Goal: Task Accomplishment & Management: Use online tool/utility

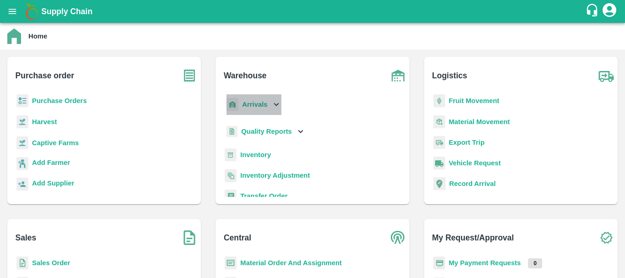
click at [260, 108] on b "Arrivals" at bounding box center [254, 104] width 25 height 7
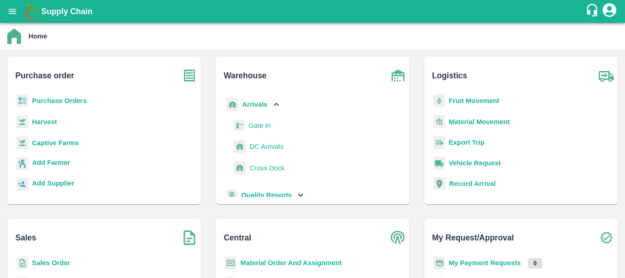
click at [267, 149] on span "DC Arrivals" at bounding box center [266, 146] width 34 height 10
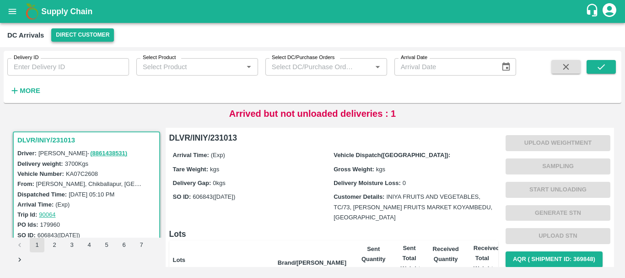
drag, startPoint x: 70, startPoint y: 27, endPoint x: 71, endPoint y: 33, distance: 7.1
click at [71, 33] on div "DC Arrivals Direct Customer" at bounding box center [312, 35] width 625 height 24
click at [71, 33] on button "Direct Customer" at bounding box center [82, 34] width 63 height 13
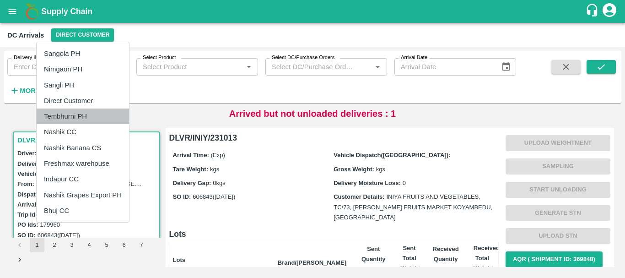
click at [76, 115] on li "Tembhurni PH" at bounding box center [83, 116] width 92 height 16
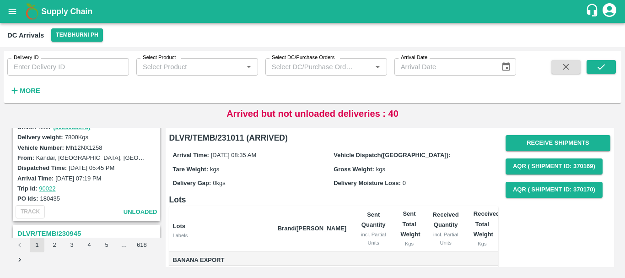
scroll to position [2884, 0]
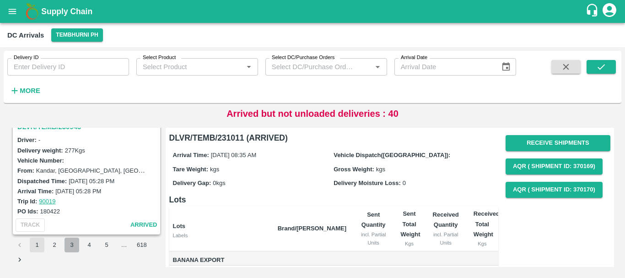
click at [70, 247] on button "3" at bounding box center [72, 245] width 15 height 15
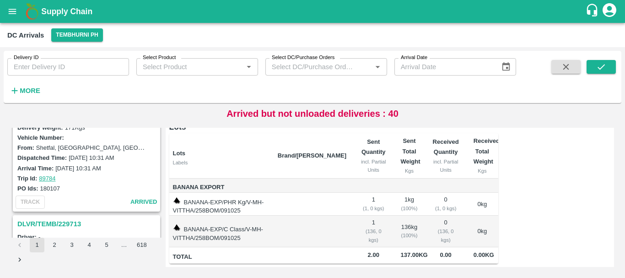
scroll to position [598, 0]
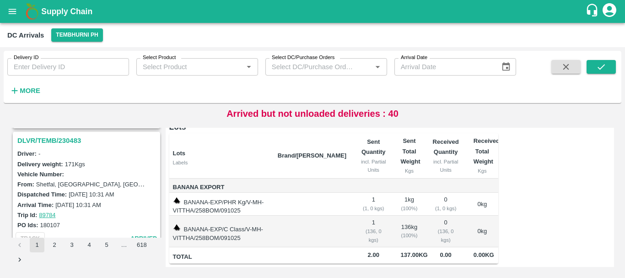
click at [65, 137] on h3 "DLVR/TEMB/230483" at bounding box center [87, 141] width 141 height 12
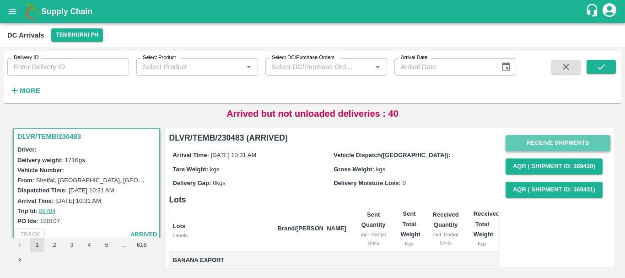
click at [524, 139] on button "Receive Shipments" at bounding box center [558, 143] width 105 height 16
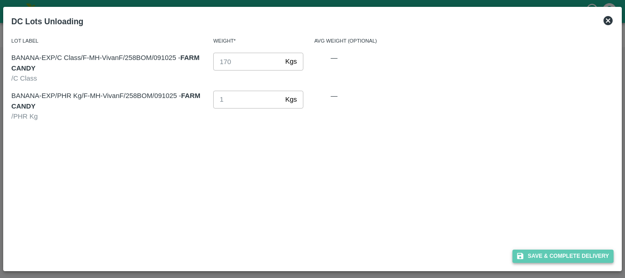
click at [557, 253] on button "Save & Complete Delivery" at bounding box center [564, 255] width 102 height 13
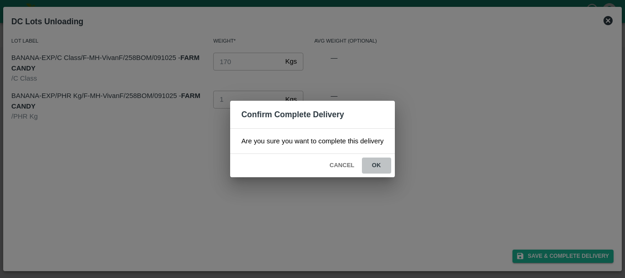
click at [378, 164] on button "ok" at bounding box center [376, 165] width 29 height 16
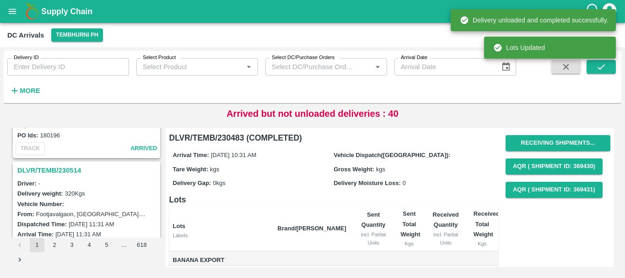
scroll to position [447, 0]
click at [63, 172] on h3 "DLVR/TEMB/230514" at bounding box center [87, 172] width 141 height 12
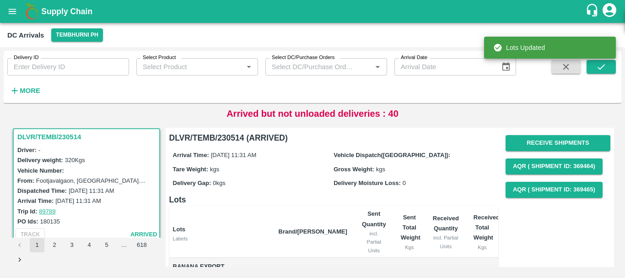
scroll to position [482, 0]
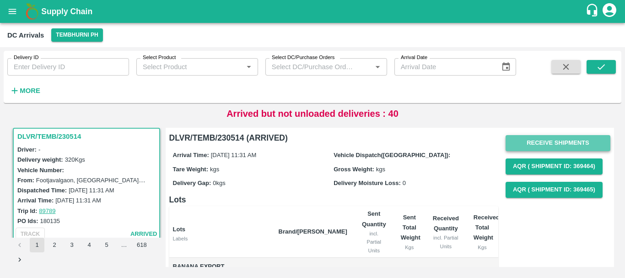
click at [553, 138] on button "Receive Shipments" at bounding box center [558, 143] width 105 height 16
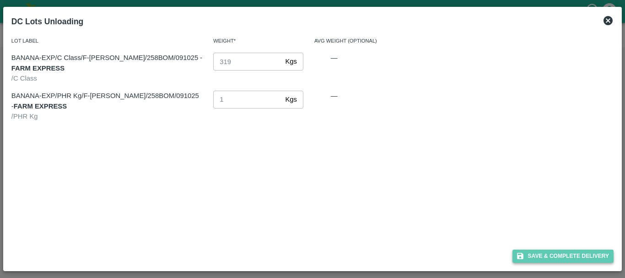
click at [555, 254] on button "Save & Complete Delivery" at bounding box center [564, 255] width 102 height 13
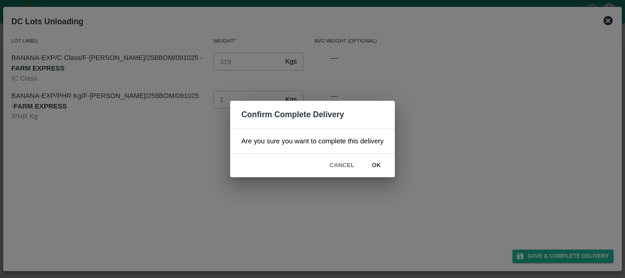
click at [380, 166] on button "ok" at bounding box center [376, 165] width 29 height 16
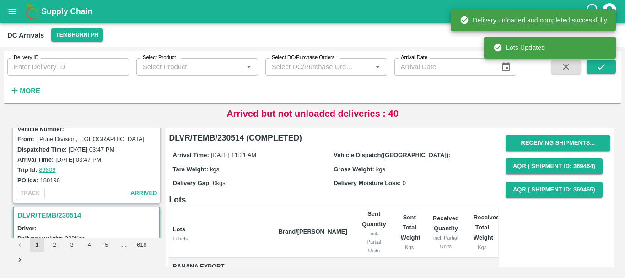
scroll to position [351, 0]
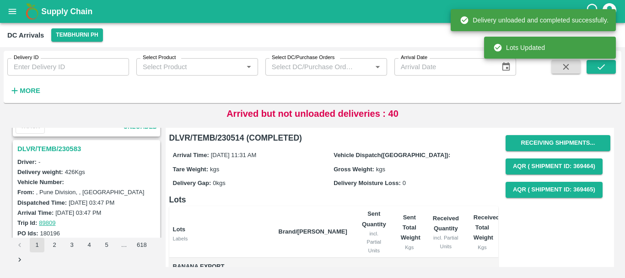
click at [57, 150] on h3 "DLVR/TEMB/230583" at bounding box center [87, 149] width 141 height 12
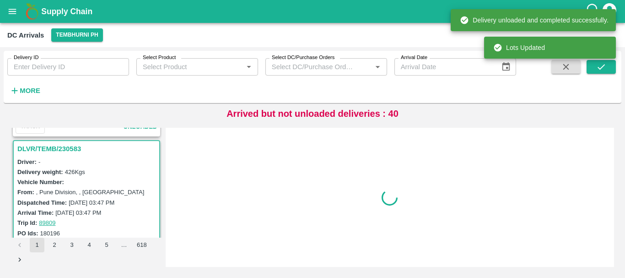
scroll to position [362, 0]
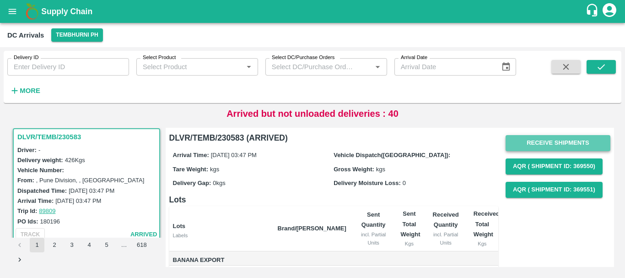
click at [524, 141] on button "Receive Shipments" at bounding box center [558, 143] width 105 height 16
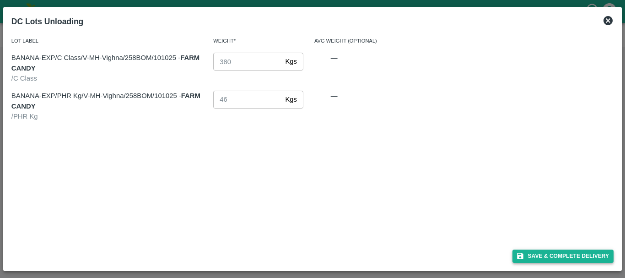
click at [525, 255] on button "Save & Complete Delivery" at bounding box center [564, 255] width 102 height 13
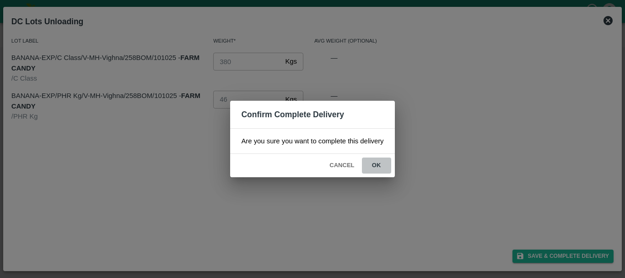
click at [383, 165] on button "ok" at bounding box center [376, 165] width 29 height 16
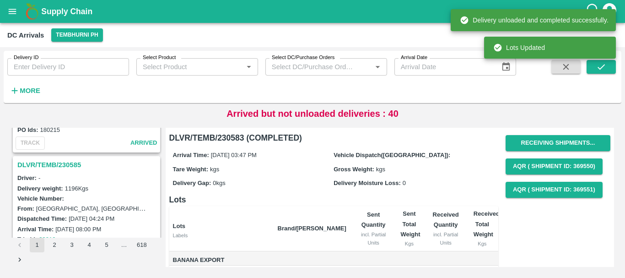
scroll to position [214, 0]
click at [59, 164] on h3 "DLVR/TEMB/230585" at bounding box center [87, 165] width 141 height 12
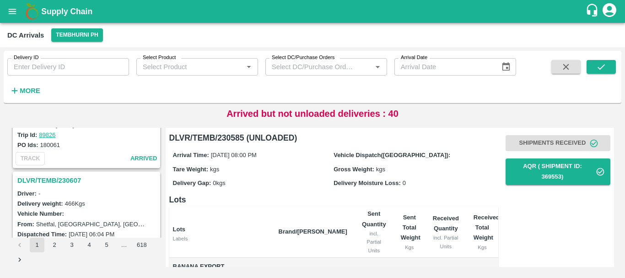
scroll to position [79, 0]
click at [66, 181] on h3 "DLVR/TEMB/230607" at bounding box center [87, 181] width 141 height 12
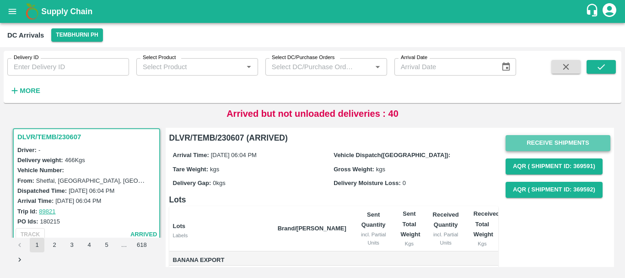
click at [530, 139] on button "Receive Shipments" at bounding box center [558, 143] width 105 height 16
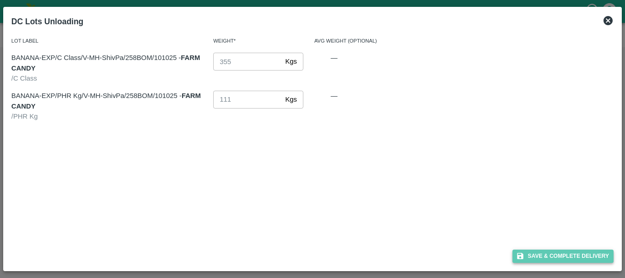
click at [534, 254] on button "Save & Complete Delivery" at bounding box center [564, 255] width 102 height 13
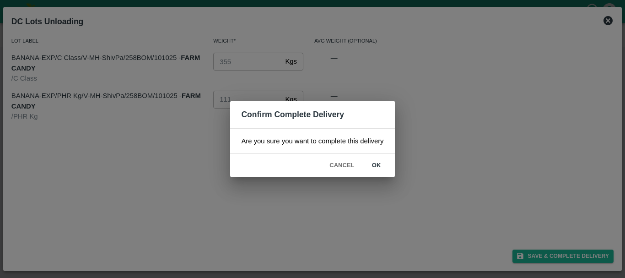
click at [384, 168] on button "ok" at bounding box center [376, 165] width 29 height 16
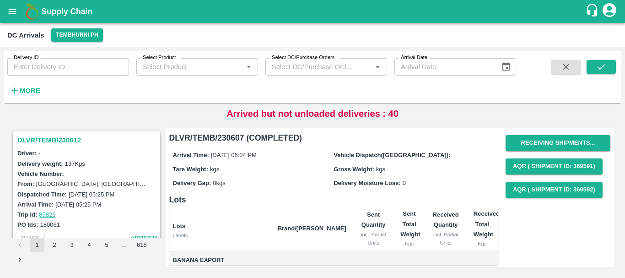
click at [71, 141] on h3 "DLVR/TEMB/230612" at bounding box center [87, 140] width 141 height 12
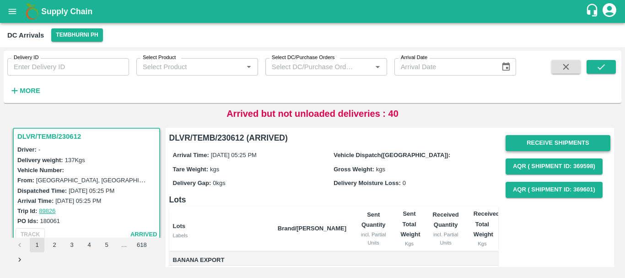
click at [518, 139] on button "Receive Shipments" at bounding box center [558, 143] width 105 height 16
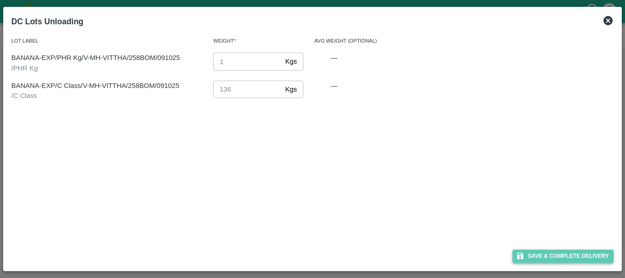
click at [534, 251] on button "Save & Complete Delivery" at bounding box center [564, 255] width 102 height 13
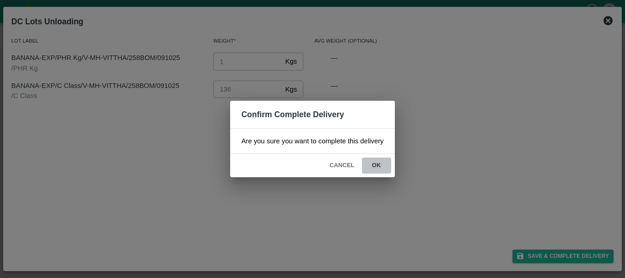
click at [384, 162] on button "ok" at bounding box center [376, 165] width 29 height 16
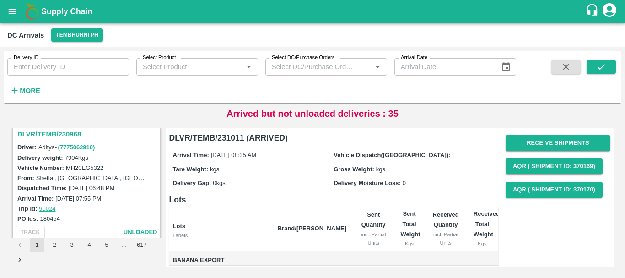
scroll to position [2884, 0]
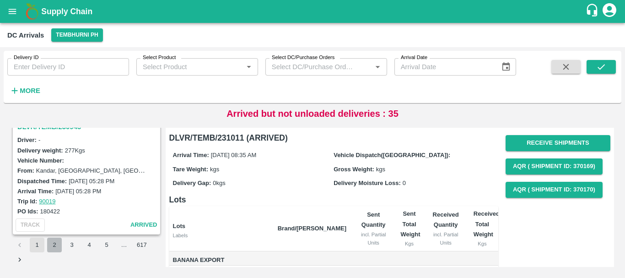
click at [53, 240] on button "2" at bounding box center [54, 245] width 15 height 15
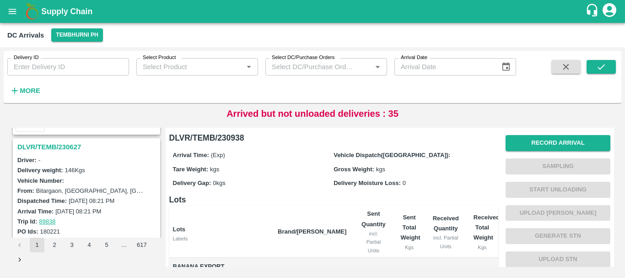
scroll to position [2884, 0]
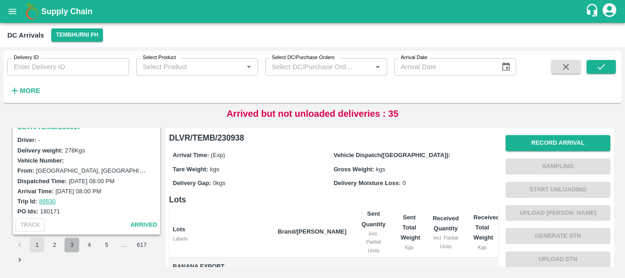
click at [70, 242] on button "3" at bounding box center [72, 245] width 15 height 15
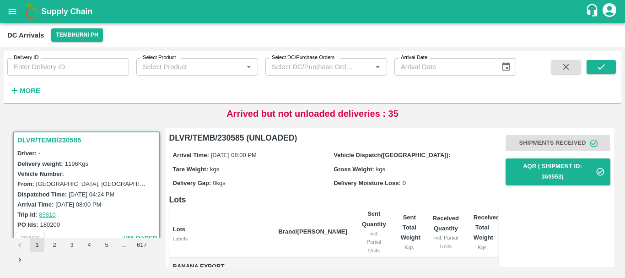
click at [69, 141] on h3 "DLVR/TEMB/230585" at bounding box center [87, 140] width 141 height 12
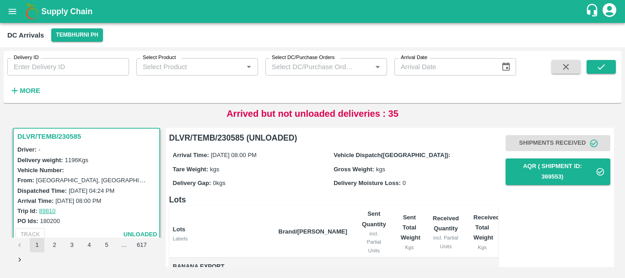
click at [54, 245] on button "2" at bounding box center [54, 245] width 15 height 15
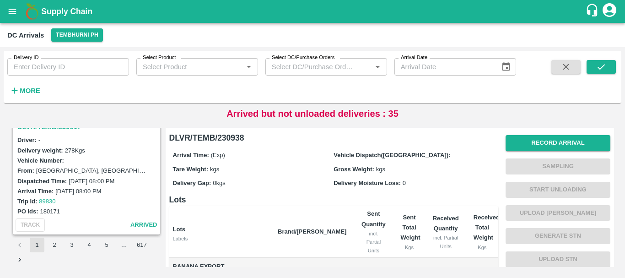
scroll to position [2865, 0]
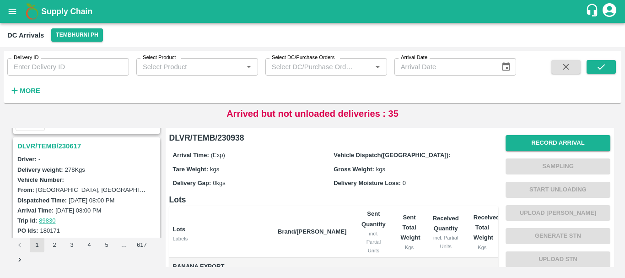
click at [68, 147] on h3 "DLVR/TEMB/230617" at bounding box center [87, 146] width 141 height 12
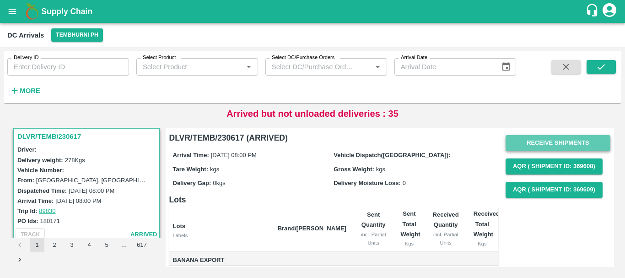
click at [550, 138] on button "Receive Shipments" at bounding box center [558, 143] width 105 height 16
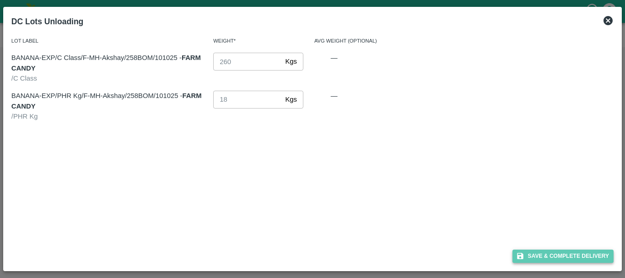
click at [544, 254] on button "Save & Complete Delivery" at bounding box center [564, 255] width 102 height 13
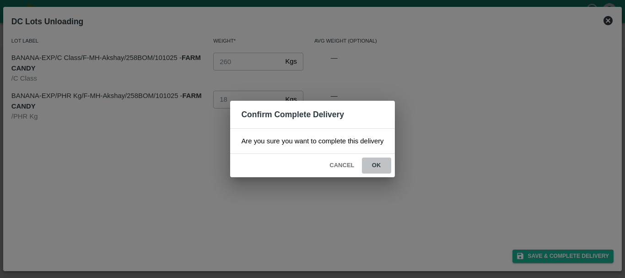
click at [377, 170] on button "ok" at bounding box center [376, 165] width 29 height 16
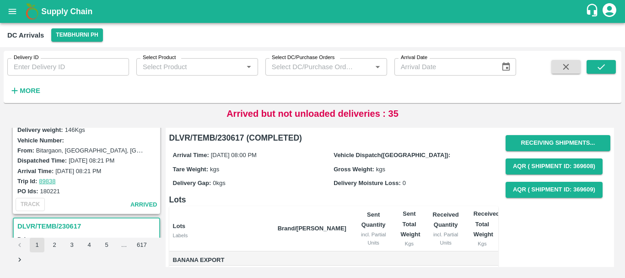
scroll to position [2742, 0]
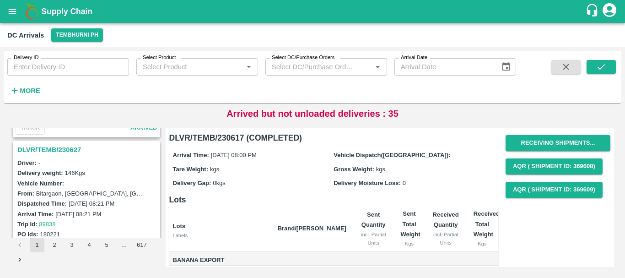
click at [71, 147] on h3 "DLVR/TEMB/230627" at bounding box center [87, 150] width 141 height 12
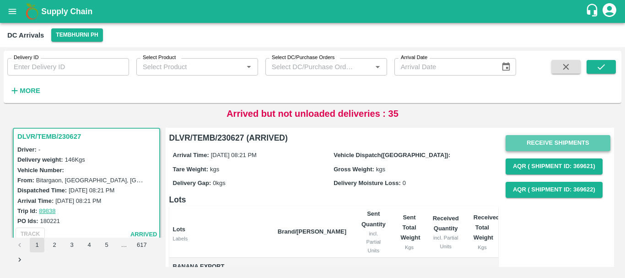
click at [518, 145] on button "Receive Shipments" at bounding box center [558, 143] width 105 height 16
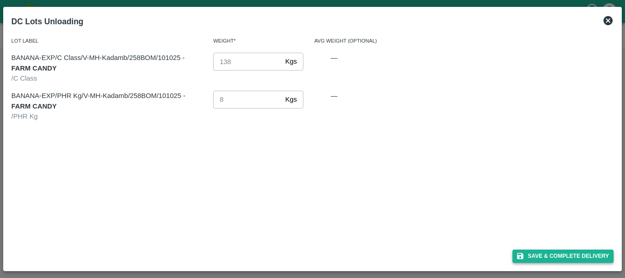
click at [535, 255] on button "Save & Complete Delivery" at bounding box center [564, 255] width 102 height 13
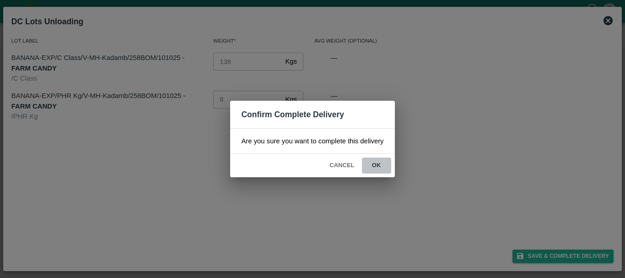
click at [377, 171] on button "ok" at bounding box center [376, 165] width 29 height 16
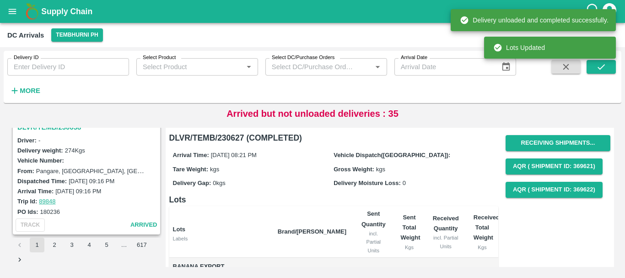
scroll to position [2627, 0]
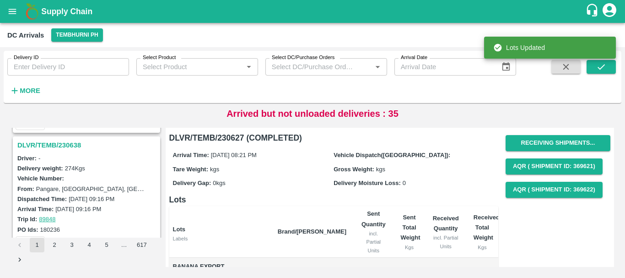
click at [64, 143] on h3 "DLVR/TEMB/230638" at bounding box center [87, 145] width 141 height 12
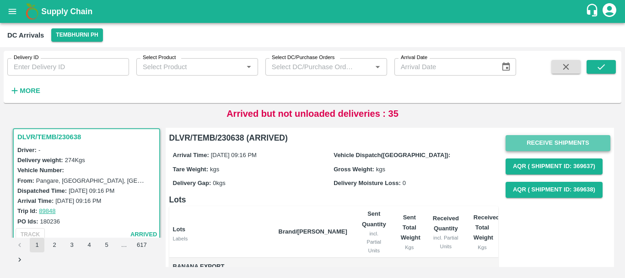
click at [535, 145] on button "Receive Shipments" at bounding box center [558, 143] width 105 height 16
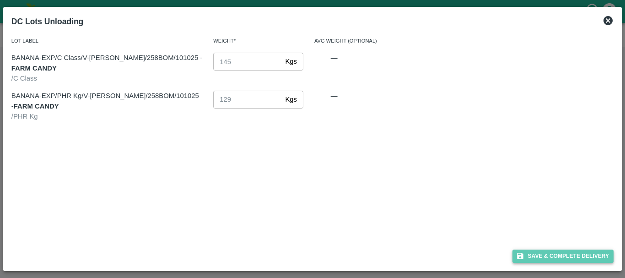
click at [540, 252] on button "Save & Complete Delivery" at bounding box center [564, 255] width 102 height 13
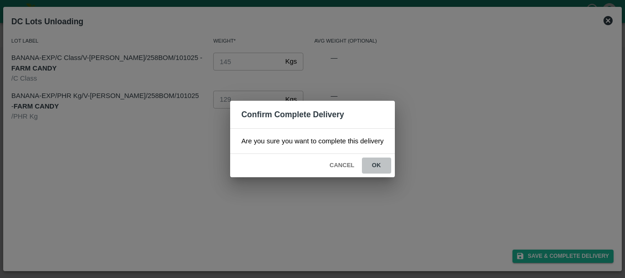
click at [380, 167] on button "ok" at bounding box center [376, 165] width 29 height 16
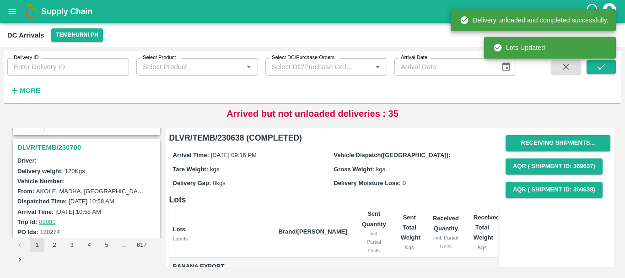
scroll to position [2504, 0]
click at [66, 150] on h3 "DLVR/TEMB/230700" at bounding box center [87, 148] width 141 height 12
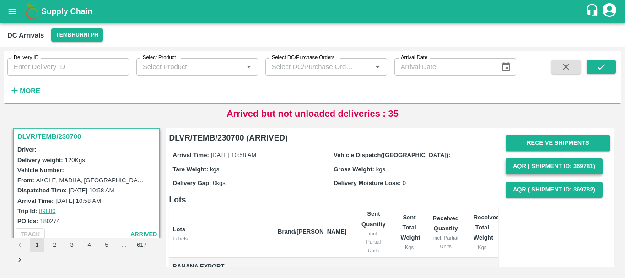
scroll to position [0, 0]
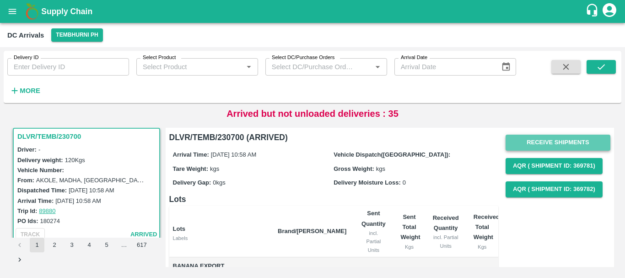
click at [530, 142] on button "Receive Shipments" at bounding box center [558, 143] width 105 height 16
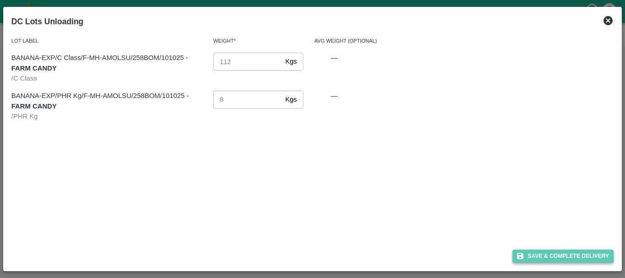
click at [533, 254] on button "Save & Complete Delivery" at bounding box center [564, 255] width 102 height 13
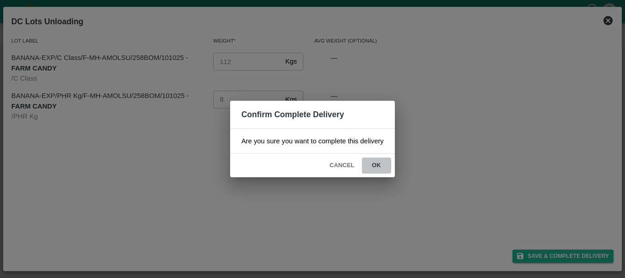
click at [381, 165] on button "ok" at bounding box center [376, 165] width 29 height 16
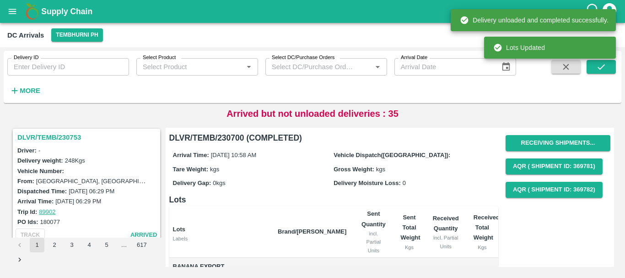
scroll to position [2391, 0]
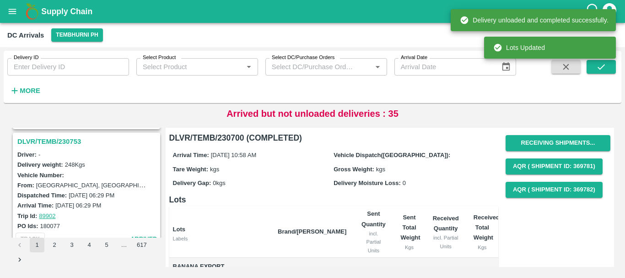
click at [61, 137] on h3 "DLVR/TEMB/230753" at bounding box center [87, 141] width 141 height 12
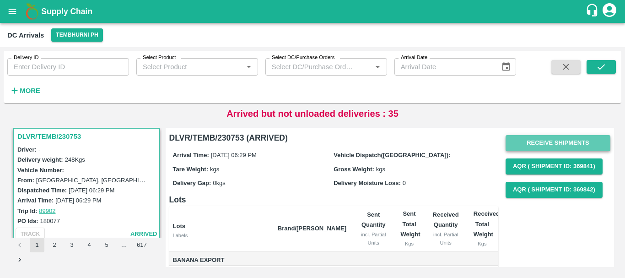
click at [519, 145] on button "Receive Shipments" at bounding box center [558, 143] width 105 height 16
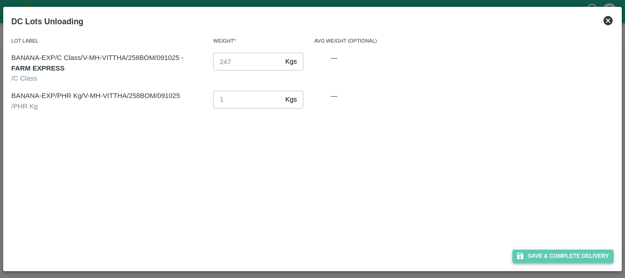
click at [531, 255] on button "Save & Complete Delivery" at bounding box center [564, 255] width 102 height 13
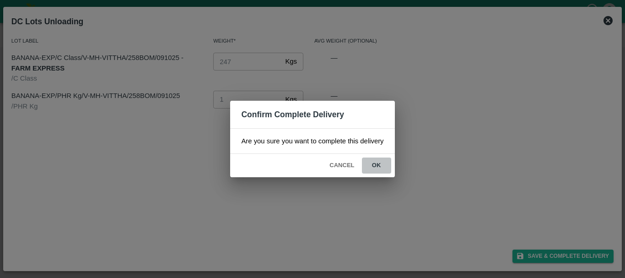
click at [381, 165] on button "ok" at bounding box center [376, 165] width 29 height 16
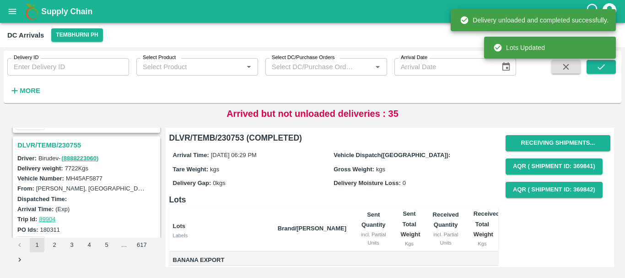
scroll to position [2256, 0]
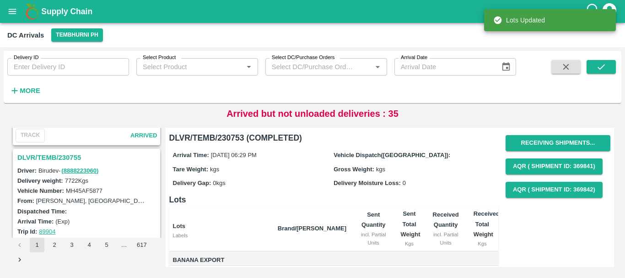
click at [67, 156] on h3 "DLVR/TEMB/230755" at bounding box center [87, 157] width 141 height 12
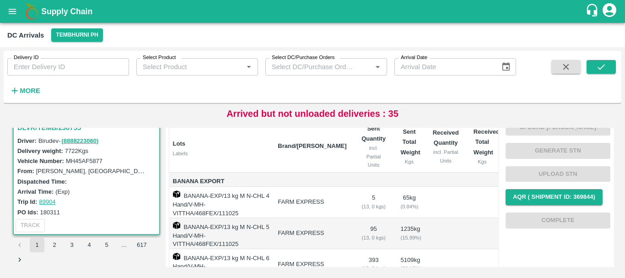
scroll to position [211, 0]
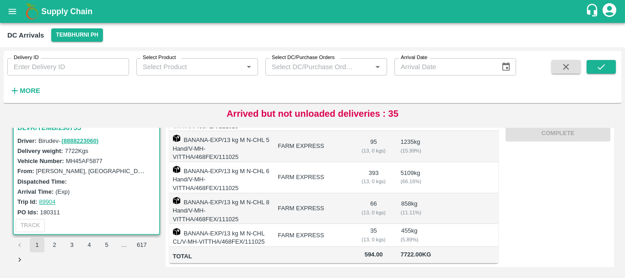
click at [351, 195] on td "FARM EXPRESS" at bounding box center [311, 208] width 83 height 31
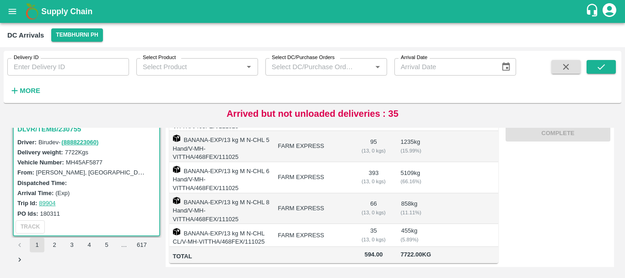
scroll to position [0, 0]
click at [338, 193] on td "FARM EXPRESS" at bounding box center [311, 208] width 83 height 31
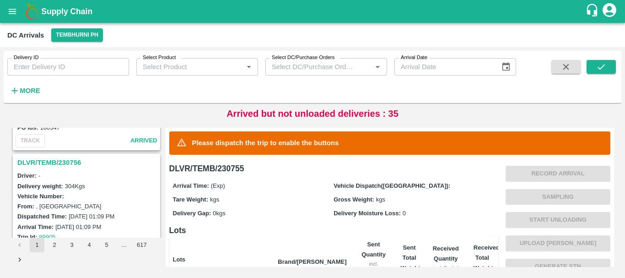
click at [70, 163] on h3 "DLVR/TEMB/230756" at bounding box center [87, 163] width 141 height 12
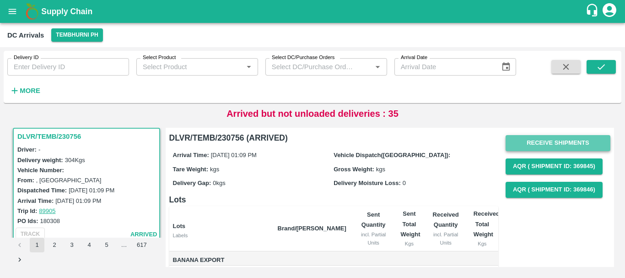
click at [541, 139] on button "Receive Shipments" at bounding box center [558, 143] width 105 height 16
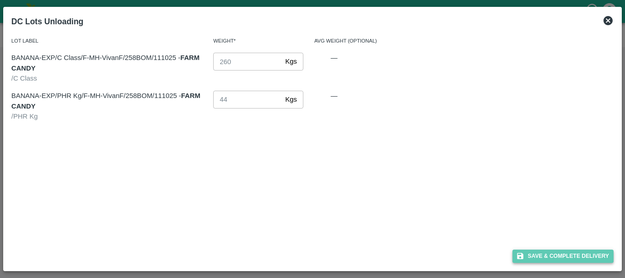
click at [542, 253] on button "Save & Complete Delivery" at bounding box center [564, 255] width 102 height 13
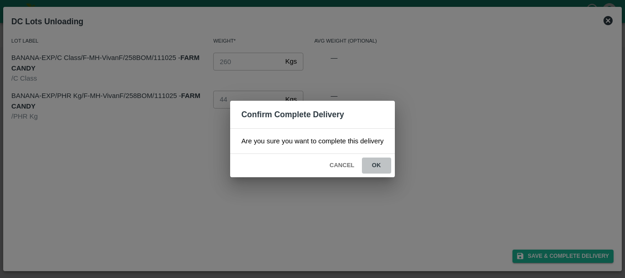
click at [381, 162] on button "ok" at bounding box center [376, 165] width 29 height 16
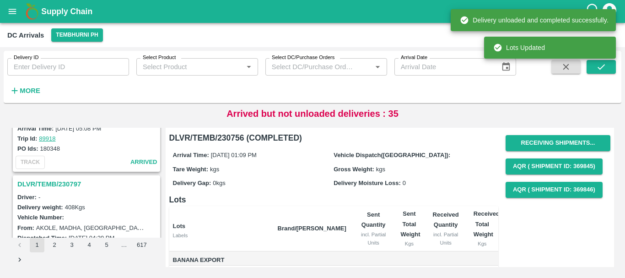
click at [76, 181] on h3 "DLVR/TEMB/230797" at bounding box center [87, 184] width 141 height 12
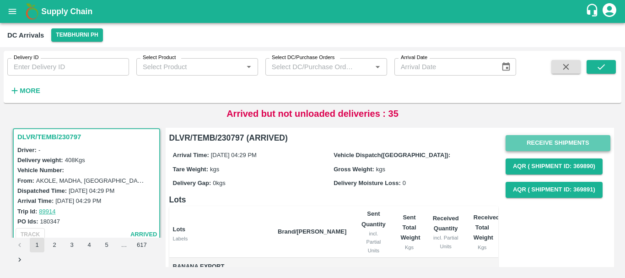
click at [533, 143] on button "Receive Shipments" at bounding box center [558, 143] width 105 height 16
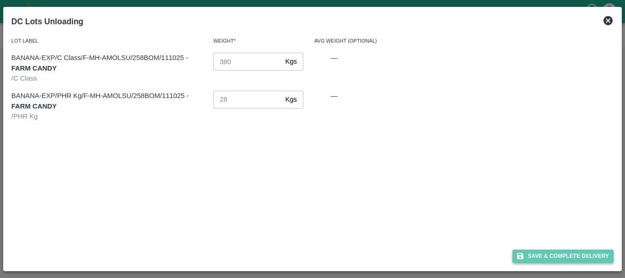
click at [541, 255] on button "Save & Complete Delivery" at bounding box center [564, 255] width 102 height 13
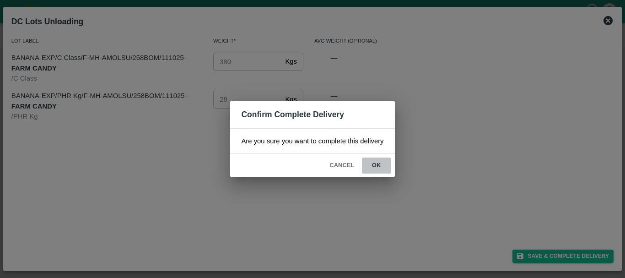
click at [379, 167] on button "ok" at bounding box center [376, 165] width 29 height 16
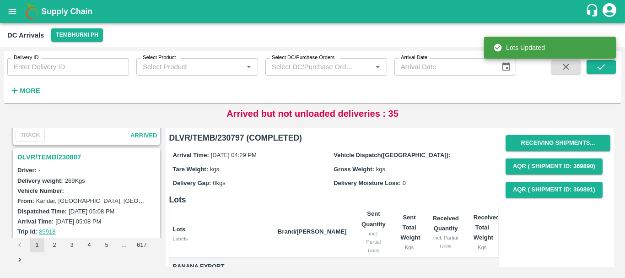
click at [65, 155] on h3 "DLVR/TEMB/230807" at bounding box center [87, 157] width 141 height 12
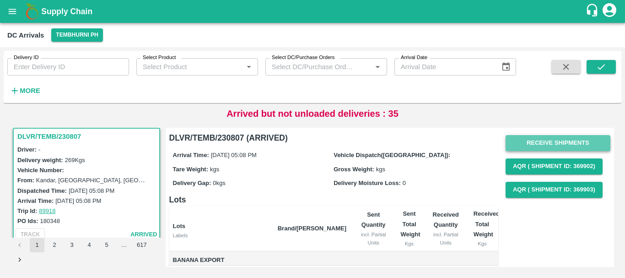
click at [517, 138] on button "Receive Shipments" at bounding box center [558, 143] width 105 height 16
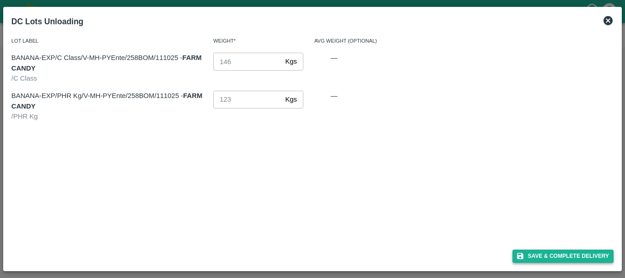
click at [522, 252] on div "Save & Complete Delivery" at bounding box center [313, 254] width 610 height 24
click at [522, 252] on icon "button" at bounding box center [520, 256] width 8 height 8
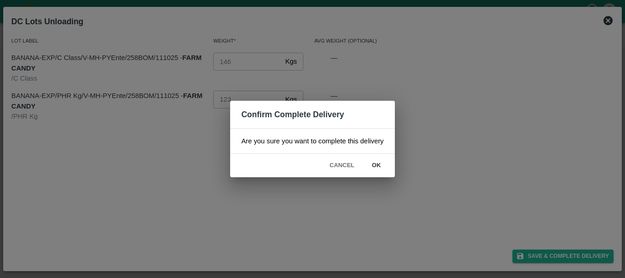
click at [384, 169] on button "ok" at bounding box center [376, 165] width 29 height 16
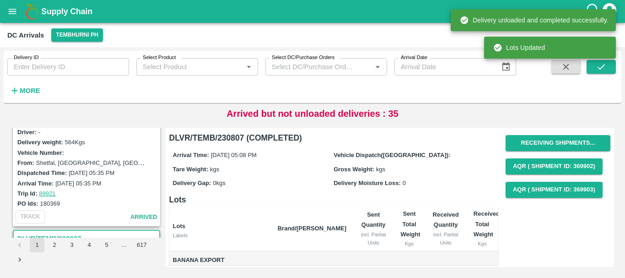
scroll to position [1791, 0]
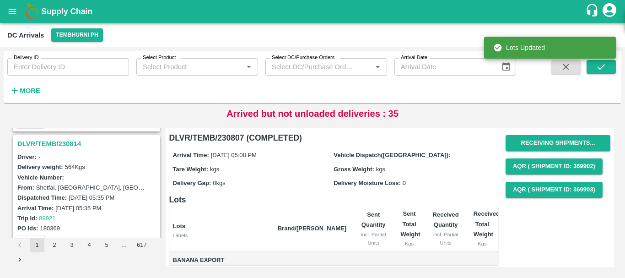
click at [61, 143] on h3 "DLVR/TEMB/230814" at bounding box center [87, 144] width 141 height 12
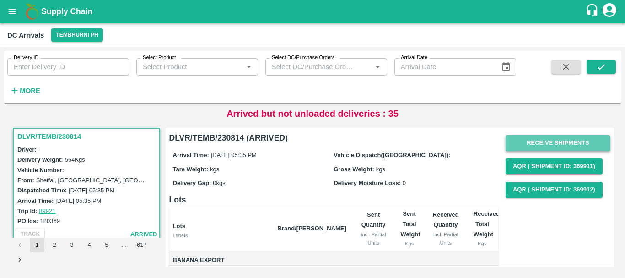
click at [548, 139] on button "Receive Shipments" at bounding box center [558, 143] width 105 height 16
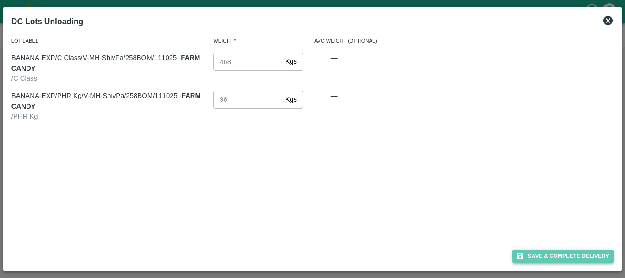
click at [535, 253] on button "Save & Complete Delivery" at bounding box center [564, 255] width 102 height 13
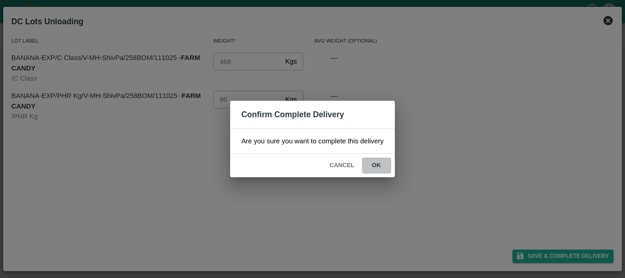
click at [384, 167] on button "ok" at bounding box center [376, 165] width 29 height 16
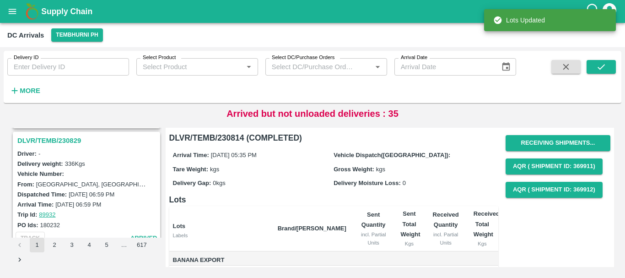
click at [64, 139] on h3 "DLVR/TEMB/230829" at bounding box center [87, 141] width 141 height 12
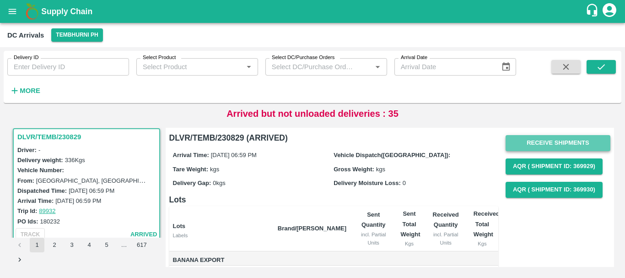
click at [521, 147] on button "Receive Shipments" at bounding box center [558, 143] width 105 height 16
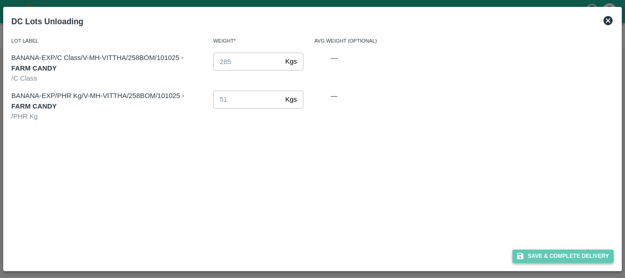
click at [533, 254] on button "Save & Complete Delivery" at bounding box center [564, 255] width 102 height 13
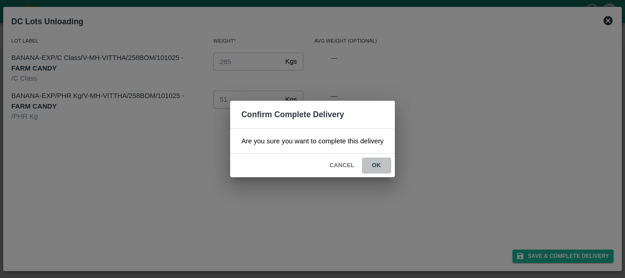
click at [369, 165] on button "ok" at bounding box center [376, 165] width 29 height 16
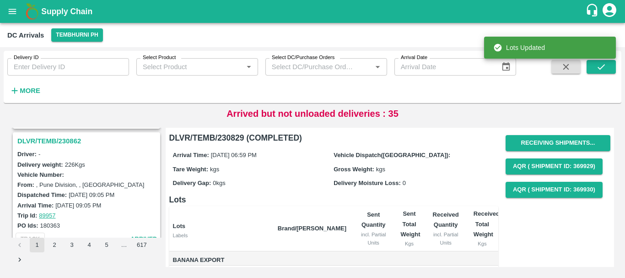
click at [68, 142] on h3 "DLVR/TEMB/230862" at bounding box center [87, 141] width 141 height 12
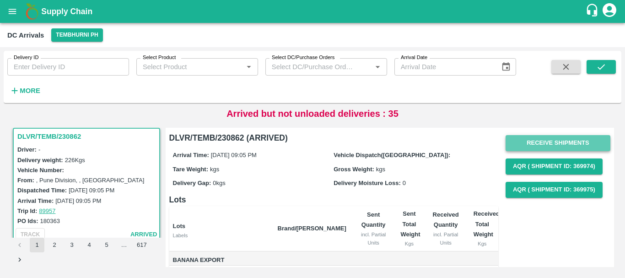
click at [513, 147] on button "Receive Shipments" at bounding box center [558, 143] width 105 height 16
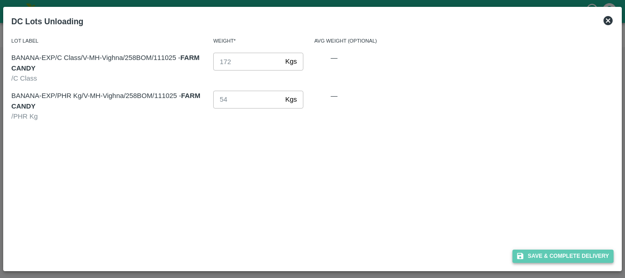
click at [527, 251] on button "Save & Complete Delivery" at bounding box center [564, 255] width 102 height 13
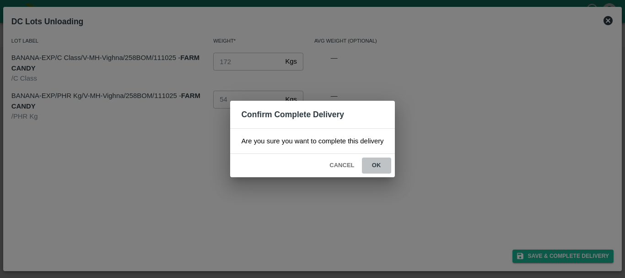
click at [383, 168] on button "ok" at bounding box center [376, 165] width 29 height 16
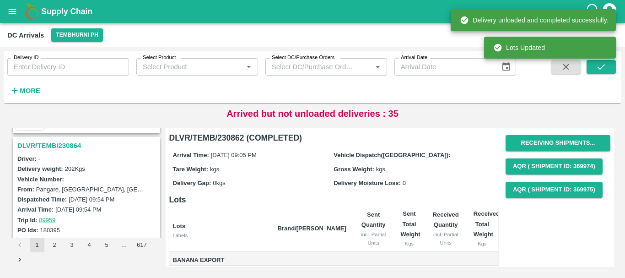
scroll to position [1430, 0]
click at [60, 144] on h3 "DLVR/TEMB/230864" at bounding box center [87, 146] width 141 height 12
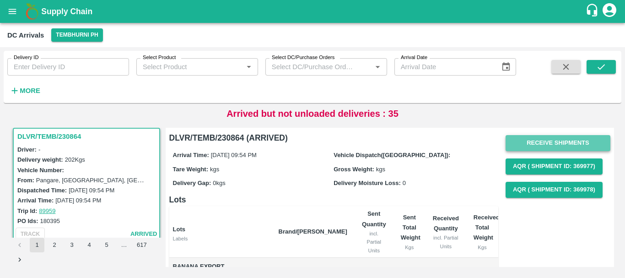
click at [533, 140] on button "Receive Shipments" at bounding box center [558, 143] width 105 height 16
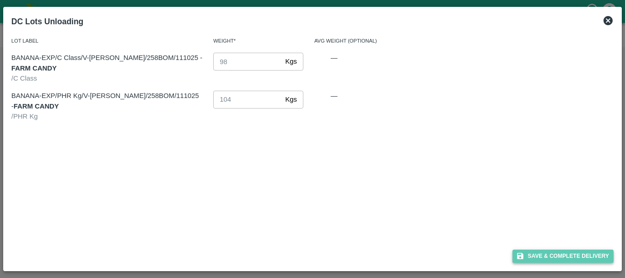
click at [537, 256] on button "Save & Complete Delivery" at bounding box center [564, 255] width 102 height 13
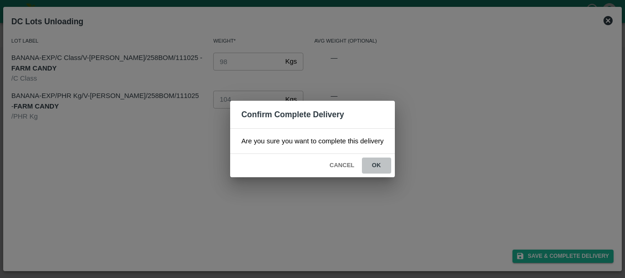
click at [381, 169] on button "ok" at bounding box center [376, 165] width 29 height 16
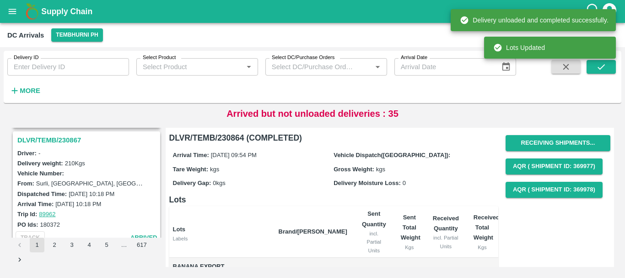
scroll to position [1302, 0]
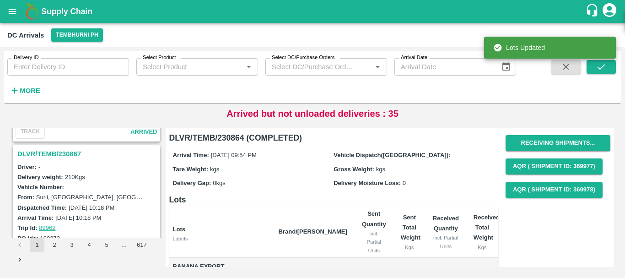
click at [66, 148] on h3 "DLVR/TEMB/230867" at bounding box center [87, 154] width 141 height 12
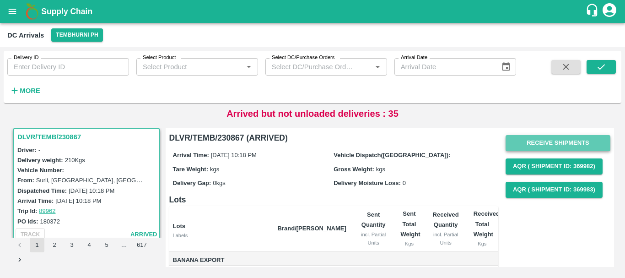
click at [520, 144] on button "Receive Shipments" at bounding box center [558, 143] width 105 height 16
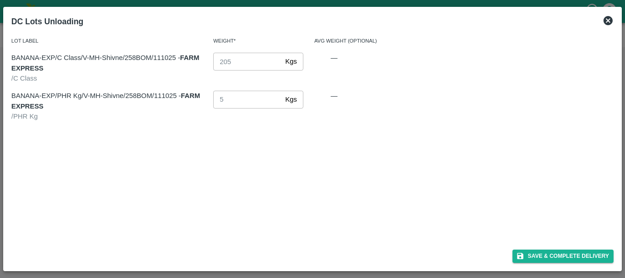
click at [526, 253] on button "Save & Complete Delivery" at bounding box center [564, 255] width 102 height 13
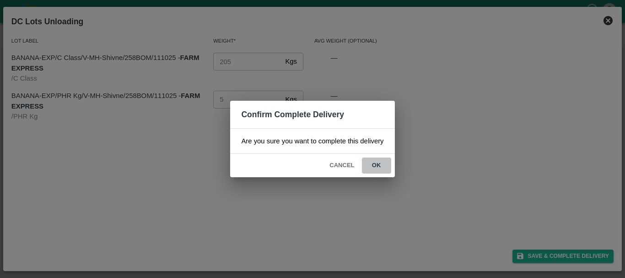
click at [377, 162] on button "ok" at bounding box center [376, 165] width 29 height 16
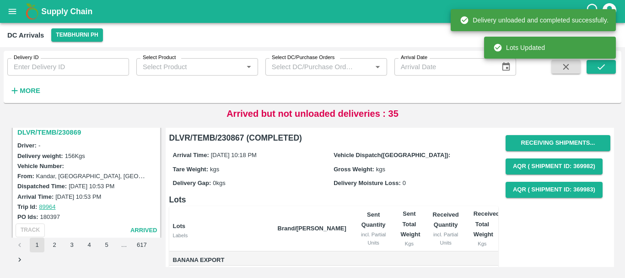
scroll to position [1204, 0]
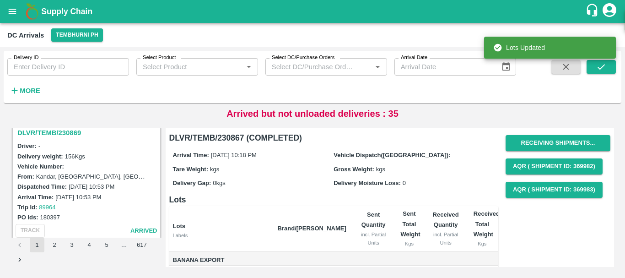
click at [64, 133] on h3 "DLVR/TEMB/230869" at bounding box center [87, 133] width 141 height 12
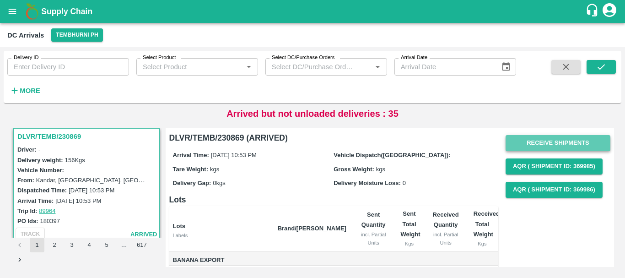
click at [529, 143] on button "Receive Shipments" at bounding box center [558, 143] width 105 height 16
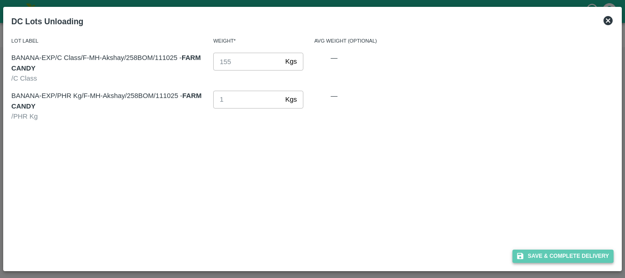
click at [534, 254] on button "Save & Complete Delivery" at bounding box center [564, 255] width 102 height 13
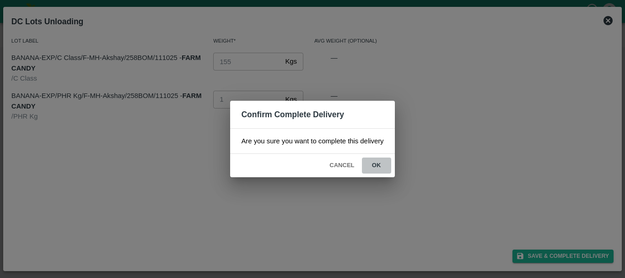
click at [384, 170] on button "ok" at bounding box center [376, 165] width 29 height 16
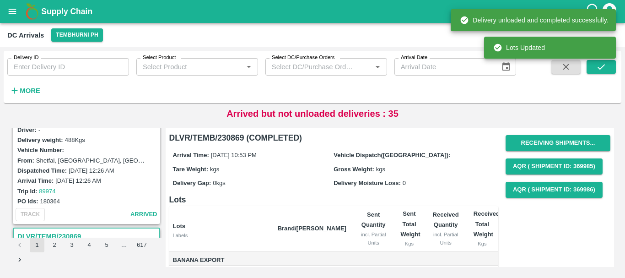
scroll to position [1071, 0]
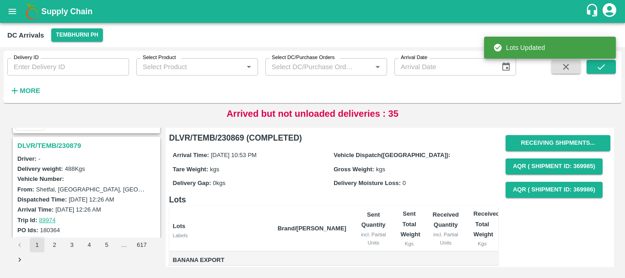
click at [65, 143] on h3 "DLVR/TEMB/230879" at bounding box center [87, 146] width 141 height 12
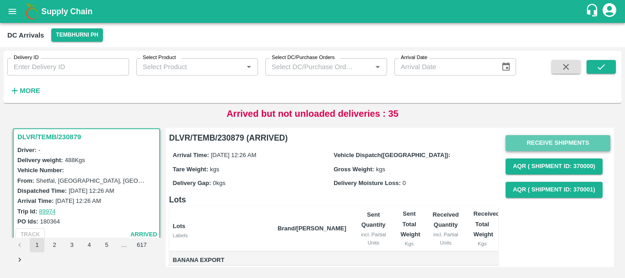
click at [529, 145] on button "Receive Shipments" at bounding box center [558, 143] width 105 height 16
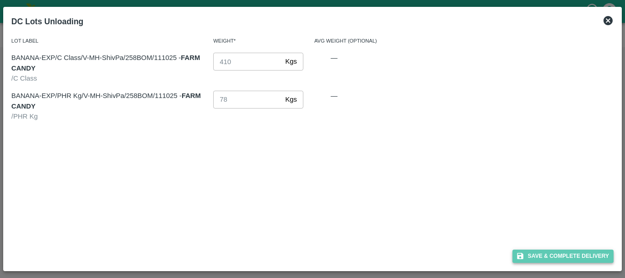
click at [539, 251] on button "Save & Complete Delivery" at bounding box center [564, 255] width 102 height 13
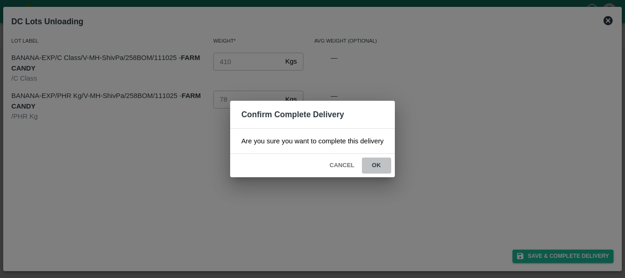
click at [379, 159] on button "ok" at bounding box center [376, 165] width 29 height 16
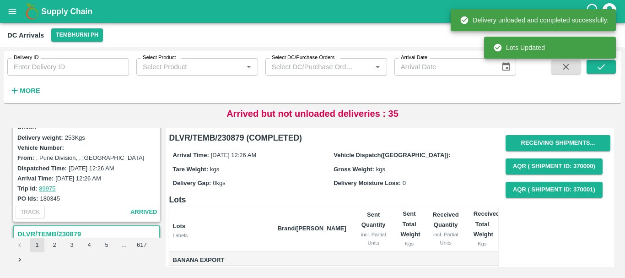
scroll to position [946, 0]
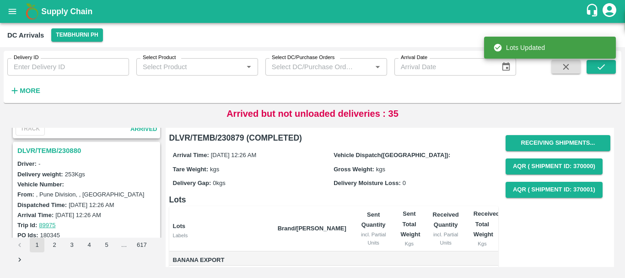
click at [67, 152] on h3 "DLVR/TEMB/230880" at bounding box center [87, 151] width 141 height 12
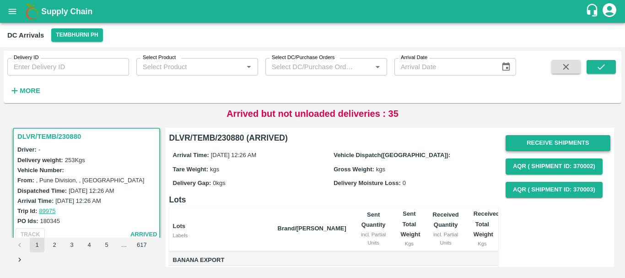
click at [520, 142] on button "Receive Shipments" at bounding box center [558, 143] width 105 height 16
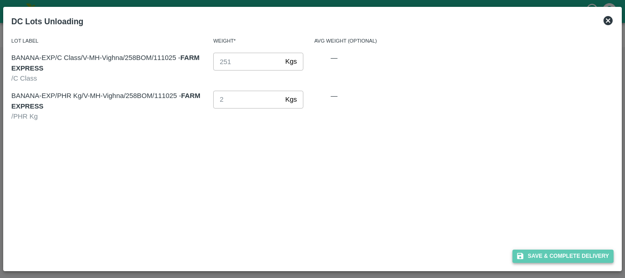
click at [521, 254] on icon "button" at bounding box center [520, 256] width 6 height 6
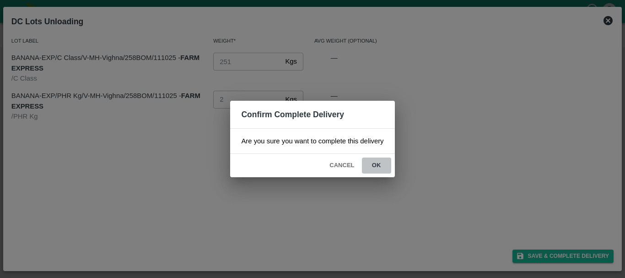
click at [375, 170] on button "ok" at bounding box center [376, 165] width 29 height 16
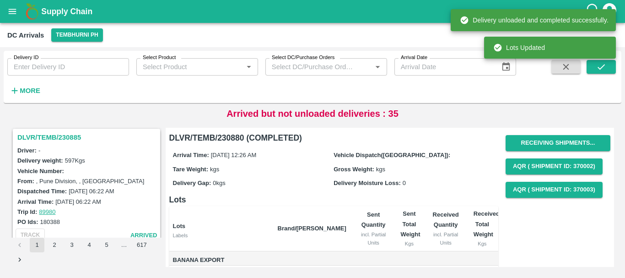
scroll to position [837, 0]
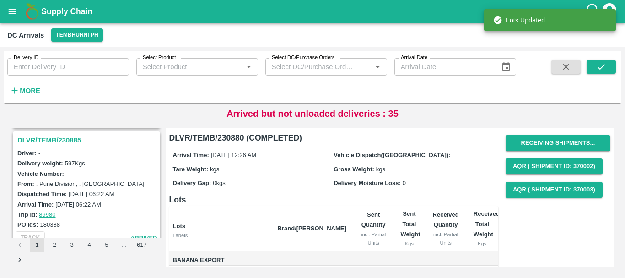
click at [71, 140] on h3 "DLVR/TEMB/230885" at bounding box center [87, 140] width 141 height 12
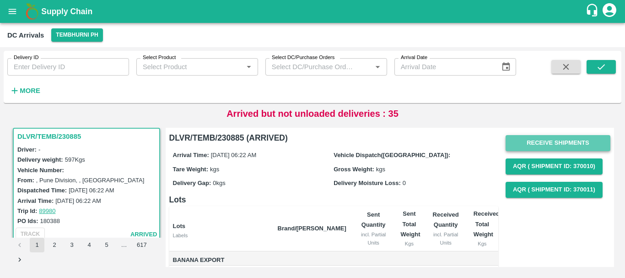
click at [529, 140] on button "Receive Shipments" at bounding box center [558, 143] width 105 height 16
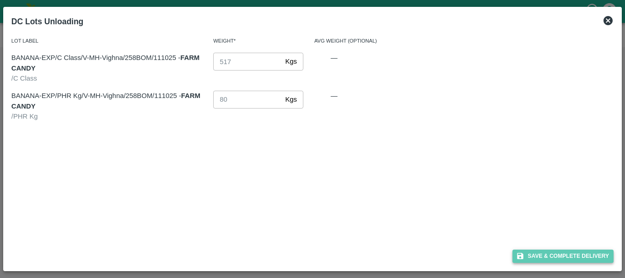
click at [526, 256] on button "Save & Complete Delivery" at bounding box center [564, 255] width 102 height 13
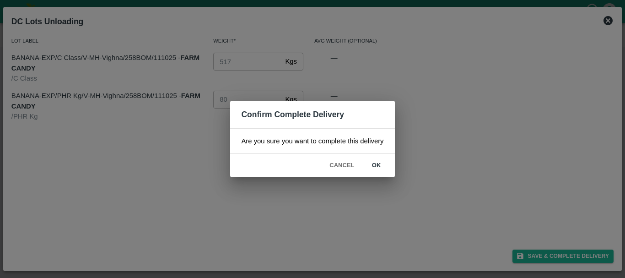
click at [384, 162] on button "ok" at bounding box center [376, 165] width 29 height 16
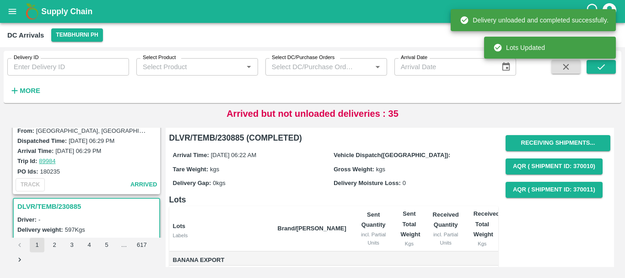
scroll to position [721, 0]
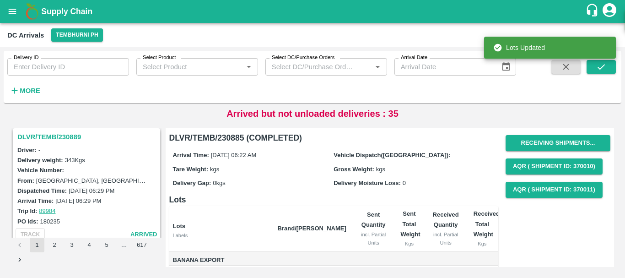
click at [56, 135] on h3 "DLVR/TEMB/230889" at bounding box center [87, 137] width 141 height 12
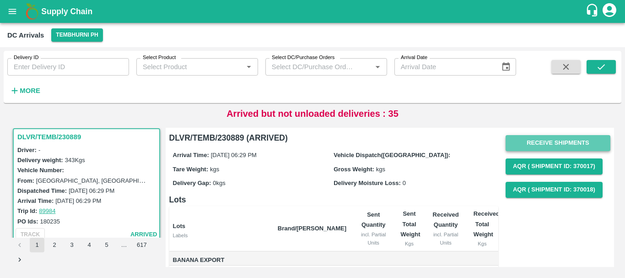
click at [548, 141] on button "Receive Shipments" at bounding box center [558, 143] width 105 height 16
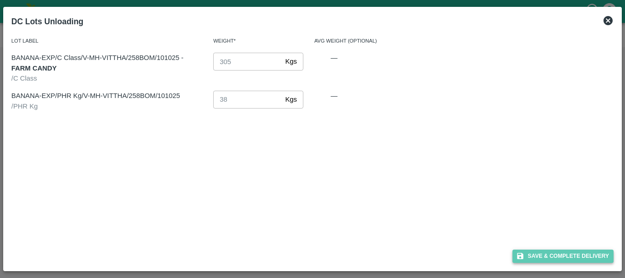
click at [532, 251] on button "Save & Complete Delivery" at bounding box center [564, 255] width 102 height 13
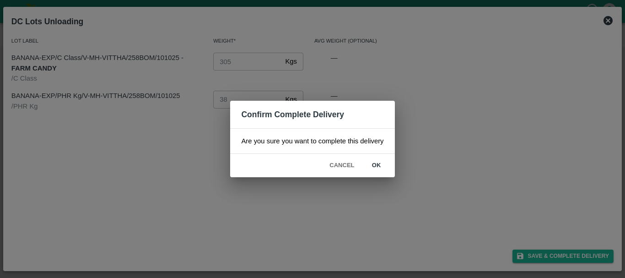
click at [383, 164] on button "ok" at bounding box center [376, 165] width 29 height 16
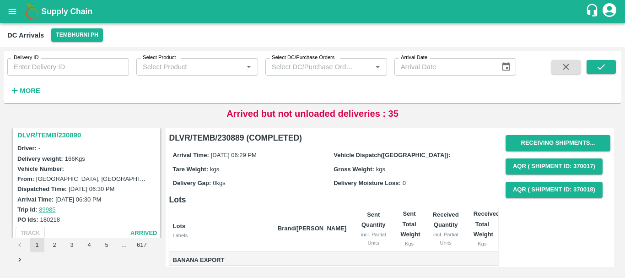
scroll to position [603, 0]
click at [62, 134] on h3 "DLVR/TEMB/230890" at bounding box center [87, 136] width 141 height 12
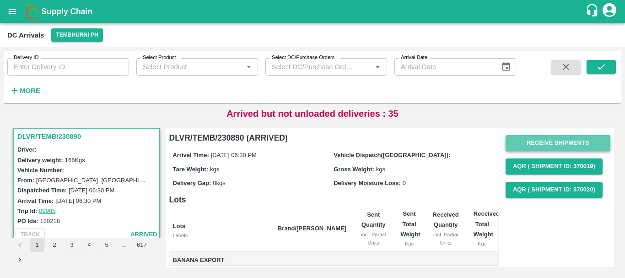
click at [531, 140] on button "Receive Shipments" at bounding box center [558, 143] width 105 height 16
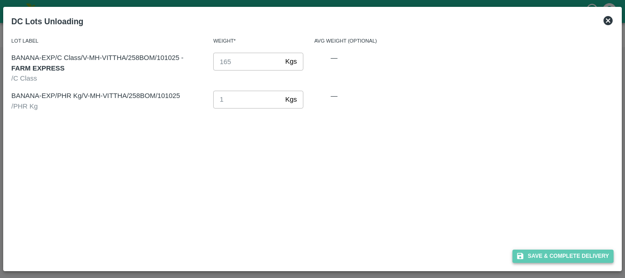
click at [538, 254] on button "Save & Complete Delivery" at bounding box center [564, 255] width 102 height 13
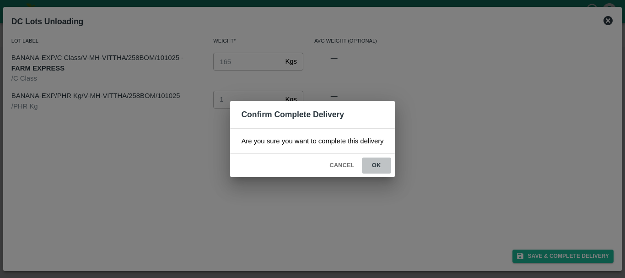
click at [376, 165] on button "ok" at bounding box center [376, 165] width 29 height 16
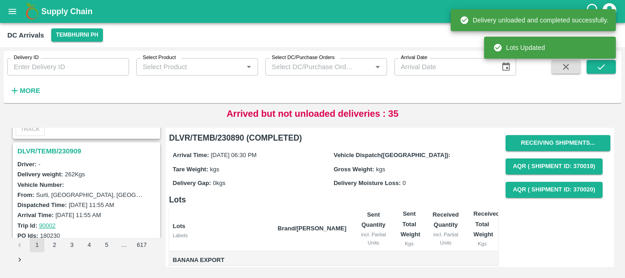
scroll to position [467, 0]
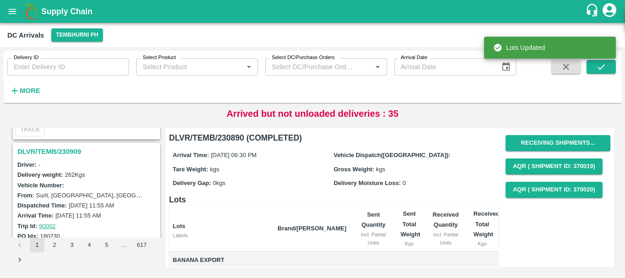
click at [74, 150] on h3 "DLVR/TEMB/230909" at bounding box center [87, 152] width 141 height 12
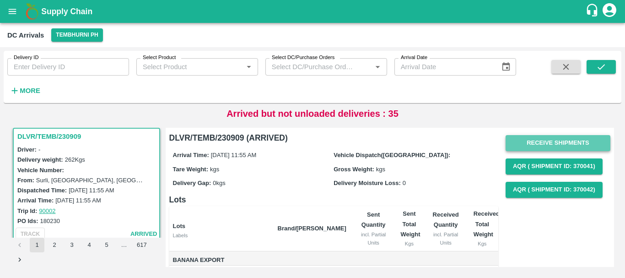
click at [540, 136] on button "Receive Shipments" at bounding box center [558, 143] width 105 height 16
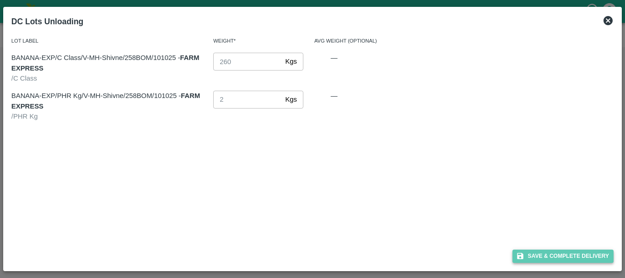
click at [531, 252] on button "Save & Complete Delivery" at bounding box center [564, 255] width 102 height 13
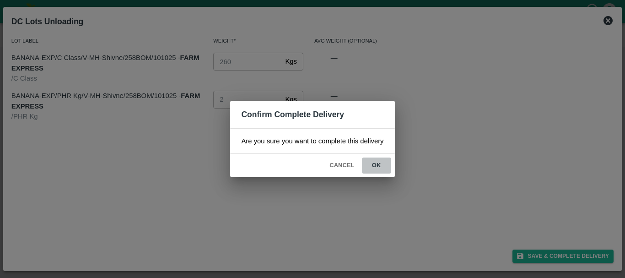
click at [382, 162] on button "ok" at bounding box center [376, 165] width 29 height 16
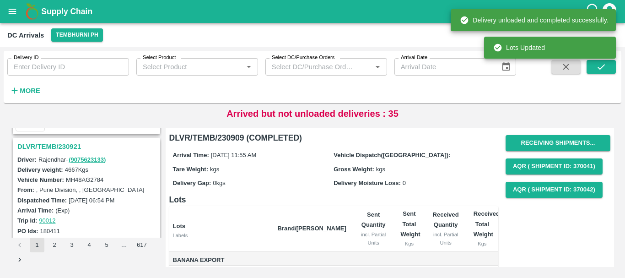
scroll to position [351, 0]
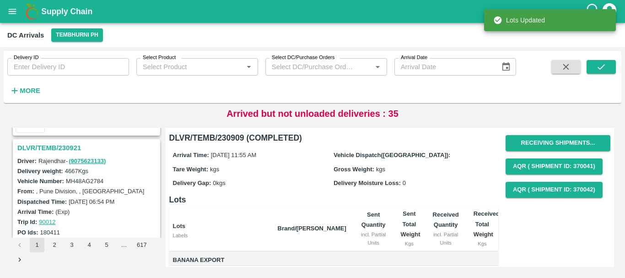
click at [62, 148] on h3 "DLVR/TEMB/230921" at bounding box center [87, 148] width 141 height 12
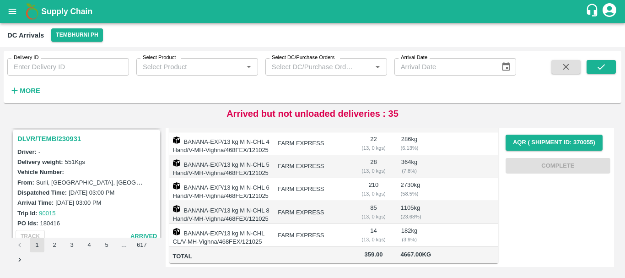
scroll to position [98, 0]
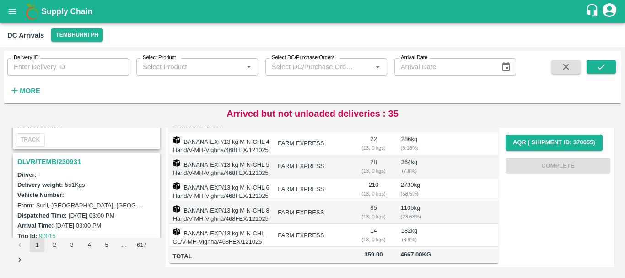
click at [71, 160] on h3 "DLVR/TEMB/230931" at bounding box center [87, 162] width 141 height 12
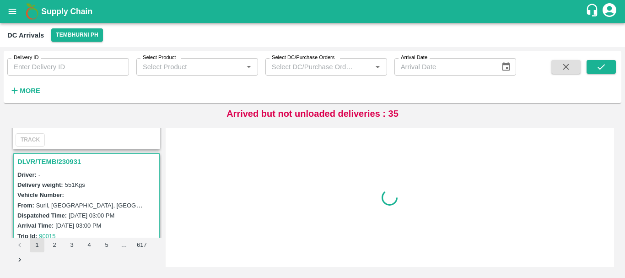
scroll to position [123, 0]
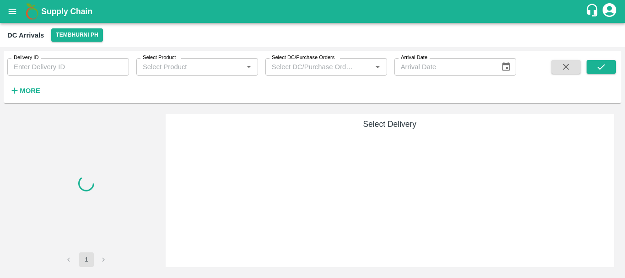
click at [267, 83] on div "Delivery ID Delivery ID Select Product Select Product   * Select DC/Purchase Or…" at bounding box center [258, 75] width 516 height 48
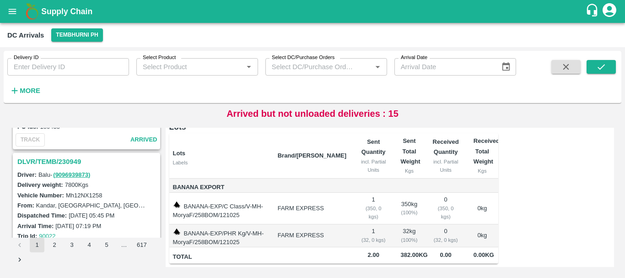
scroll to position [2884, 0]
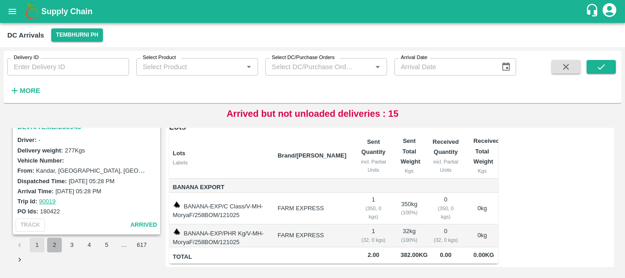
click at [51, 246] on button "2" at bounding box center [54, 245] width 15 height 15
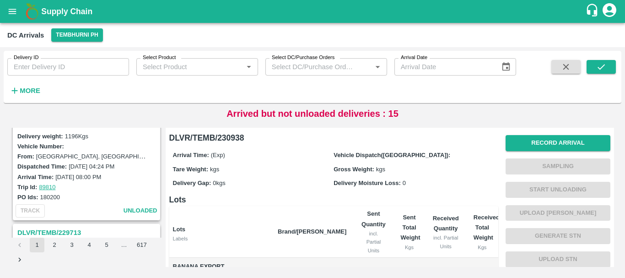
scroll to position [639, 0]
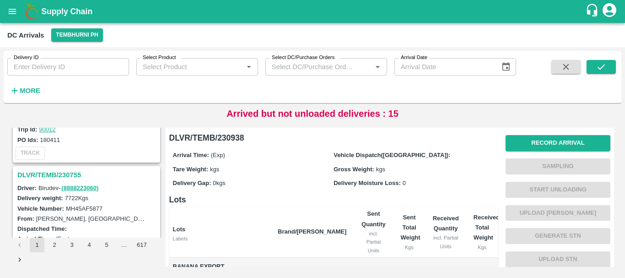
click at [67, 174] on h3 "DLVR/TEMB/230755" at bounding box center [87, 175] width 141 height 12
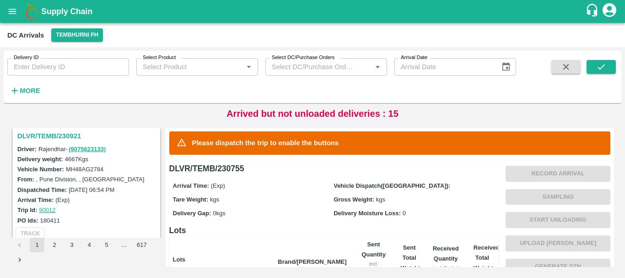
scroll to position [346, 0]
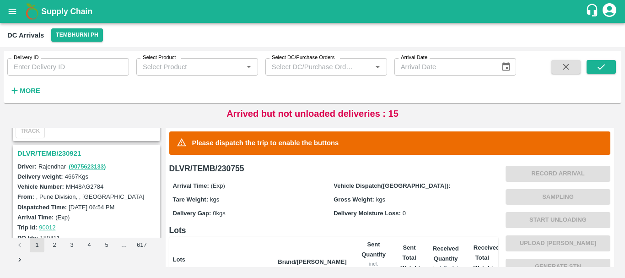
click at [65, 151] on h3 "DLVR/TEMB/230921" at bounding box center [87, 153] width 141 height 12
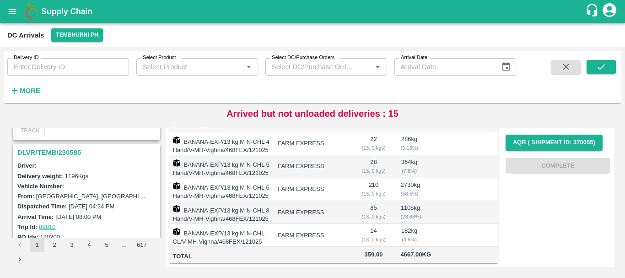
scroll to position [585, 0]
click at [70, 152] on h3 "DLVR/TEMB/230585" at bounding box center [87, 153] width 141 height 12
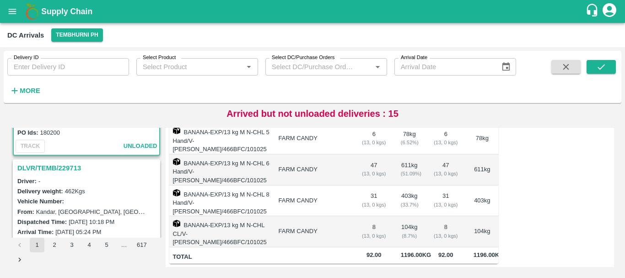
scroll to position [690, 0]
click at [73, 170] on h3 "DLVR/TEMB/229713" at bounding box center [87, 168] width 141 height 12
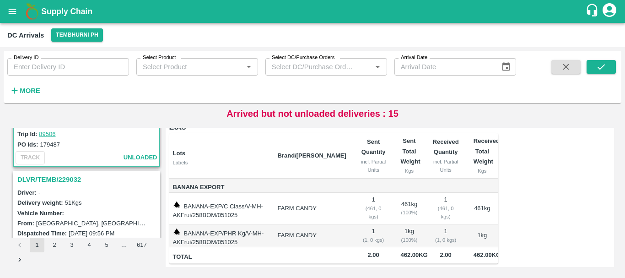
scroll to position [799, 0]
click at [65, 179] on h3 "DLVR/TEMB/229032" at bounding box center [87, 179] width 141 height 12
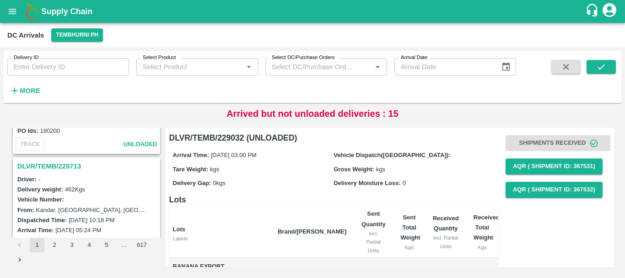
click at [67, 164] on h3 "DLVR/TEMB/229713" at bounding box center [87, 166] width 141 height 12
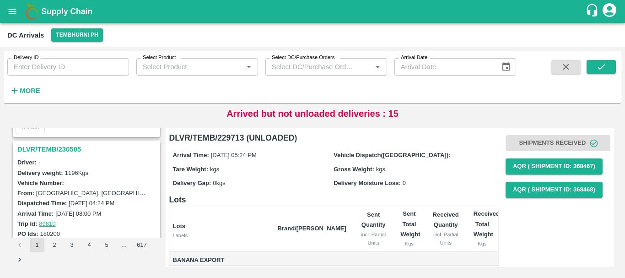
click at [59, 150] on h3 "DLVR/TEMB/230585" at bounding box center [87, 149] width 141 height 12
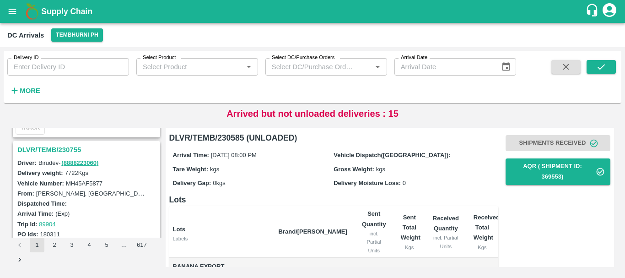
click at [73, 149] on h3 "DLVR/TEMB/230755" at bounding box center [87, 150] width 141 height 12
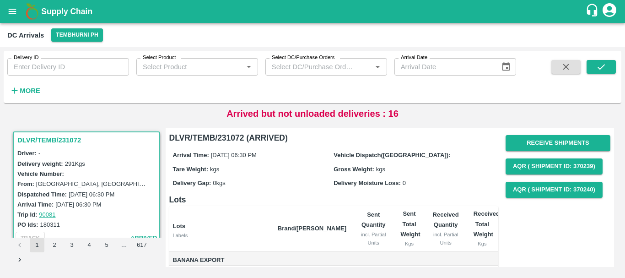
scroll to position [0, 0]
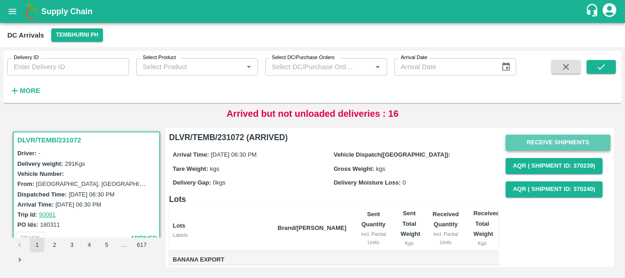
click at [523, 141] on button "Receive Shipments" at bounding box center [558, 143] width 105 height 16
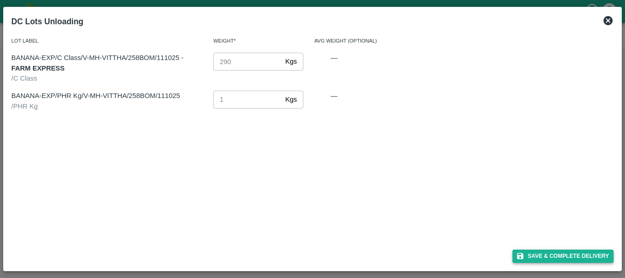
click at [533, 254] on button "Save & Complete Delivery" at bounding box center [564, 255] width 102 height 13
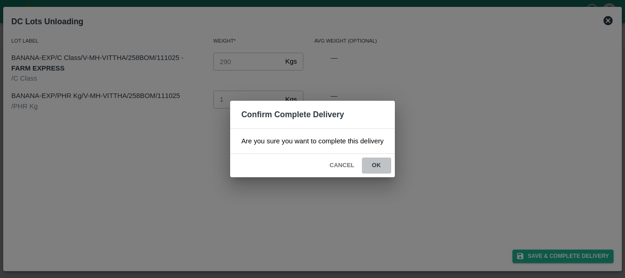
click at [383, 169] on button "ok" at bounding box center [376, 165] width 29 height 16
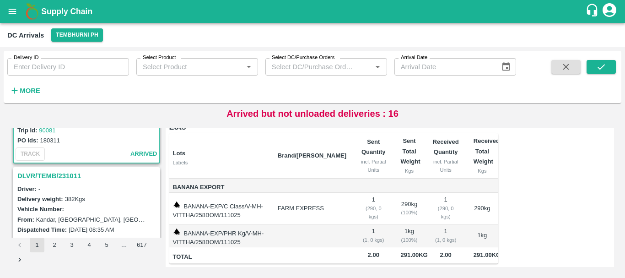
scroll to position [85, 0]
click at [66, 173] on h3 "DLVR/TEMB/231011" at bounding box center [87, 175] width 141 height 12
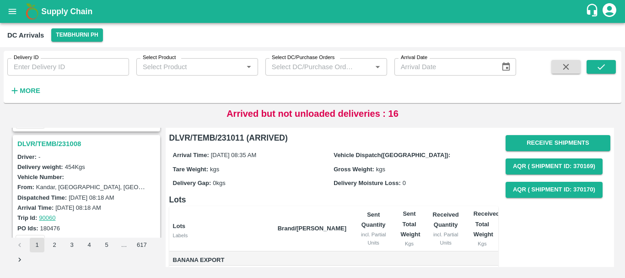
click at [70, 147] on h3 "DLVR/TEMB/231008" at bounding box center [87, 144] width 141 height 12
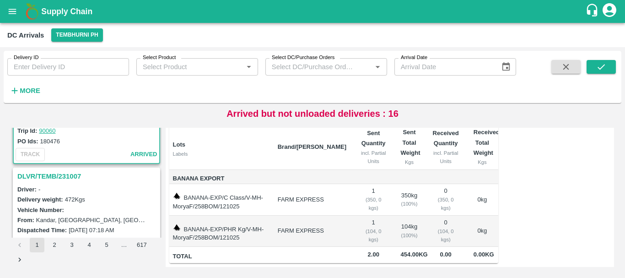
click at [66, 176] on h3 "DLVR/TEMB/231007" at bounding box center [87, 176] width 141 height 12
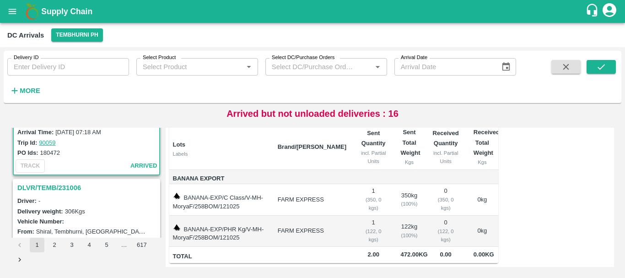
click at [67, 186] on h3 "DLVR/TEMB/231006" at bounding box center [87, 188] width 141 height 12
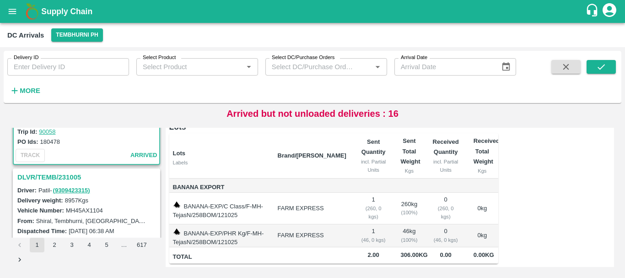
click at [69, 174] on h3 "DLVR/TEMB/231005" at bounding box center [87, 177] width 141 height 12
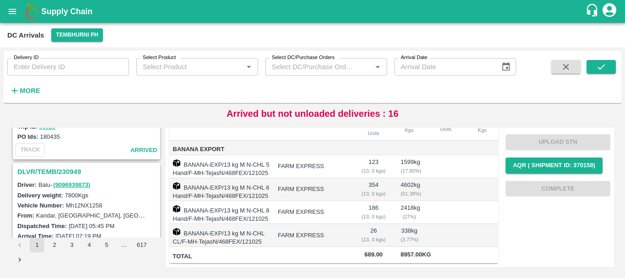
click at [60, 169] on h3 "DLVR/TEMB/230949" at bounding box center [87, 172] width 141 height 12
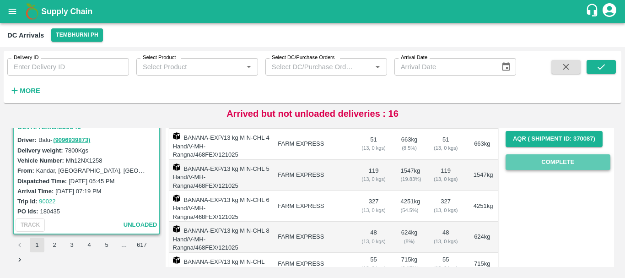
click at [566, 159] on button "Complete" at bounding box center [558, 162] width 105 height 16
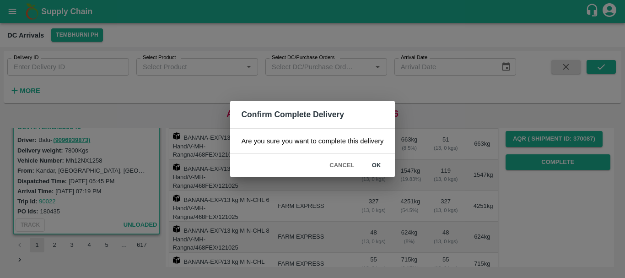
click at [450, 197] on div "Confirm Complete Delivery Are you sure you want to complete this delivery Cance…" at bounding box center [312, 139] width 625 height 278
click at [377, 167] on button "ok" at bounding box center [376, 165] width 29 height 16
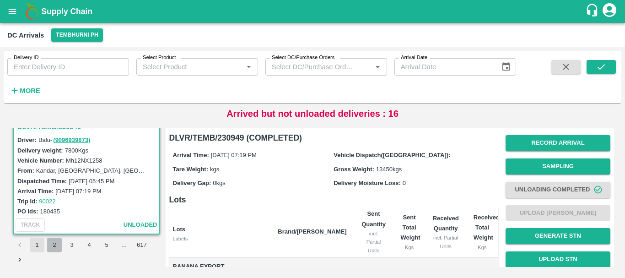
click at [57, 246] on button "2" at bounding box center [54, 245] width 15 height 15
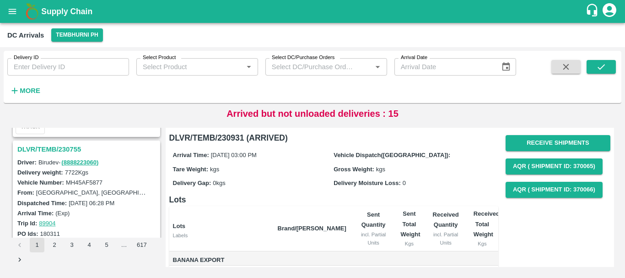
scroll to position [350, 0]
click at [66, 146] on h3 "DLVR/TEMB/230755" at bounding box center [87, 150] width 141 height 12
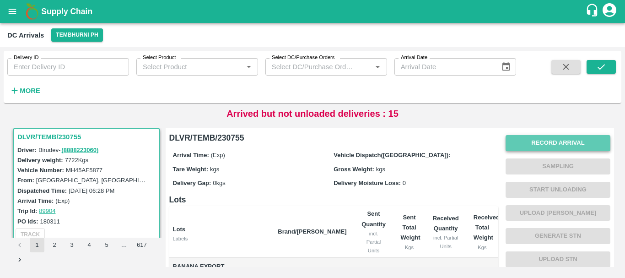
click at [518, 147] on button "Record Arrival" at bounding box center [558, 143] width 105 height 16
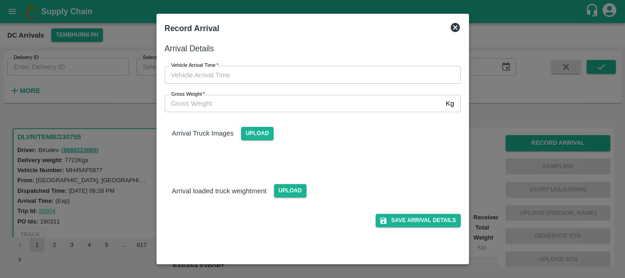
type input "DD/MM/YYYY hh:mm aa"
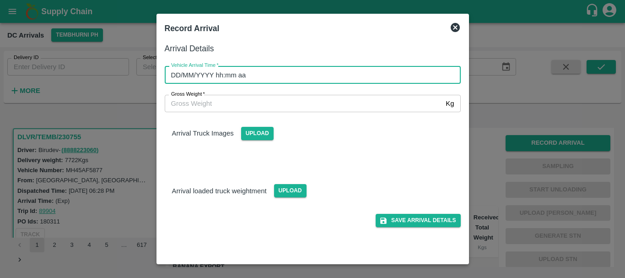
click at [391, 80] on input "DD/MM/YYYY hh:mm aa" at bounding box center [310, 74] width 290 height 17
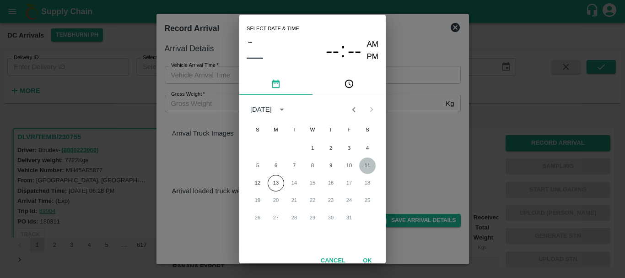
click at [371, 162] on button "11" at bounding box center [367, 165] width 16 height 16
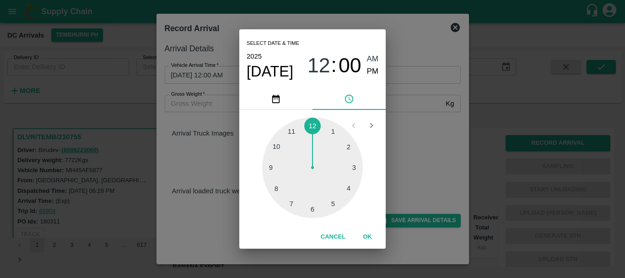
click at [277, 189] on div at bounding box center [312, 167] width 101 height 101
click at [280, 151] on div at bounding box center [312, 167] width 101 height 101
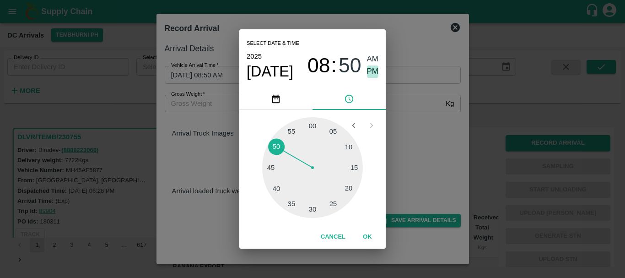
click at [371, 72] on span "PM" at bounding box center [373, 71] width 12 height 12
type input "[DATE] 08:50 PM"
click at [406, 145] on div "Select date & time [DATE] 08 : 50 AM PM 05 10 15 20 25 30 35 40 45 50 55 00 Can…" at bounding box center [312, 139] width 625 height 278
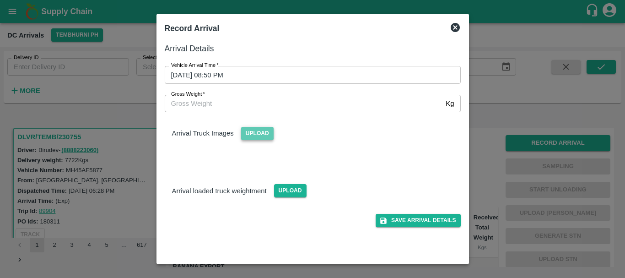
click at [261, 135] on span "Upload" at bounding box center [257, 133] width 32 height 13
click at [0, 0] on input "Upload" at bounding box center [0, 0] width 0 height 0
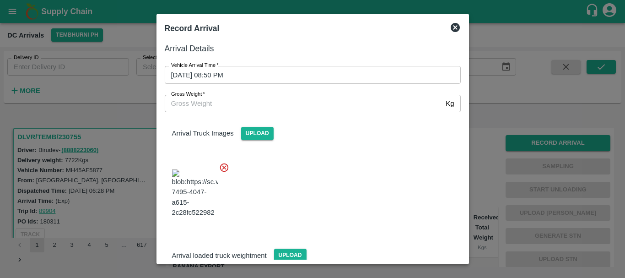
scroll to position [22, 0]
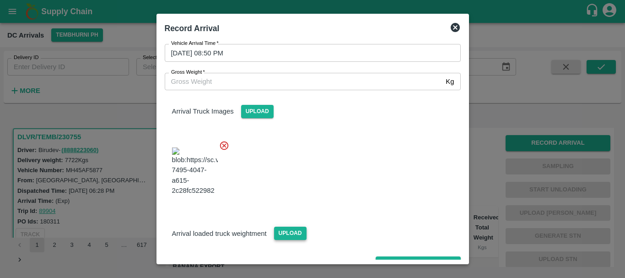
click at [284, 227] on span "Upload" at bounding box center [290, 233] width 32 height 13
click at [0, 0] on input "Upload" at bounding box center [0, 0] width 0 height 0
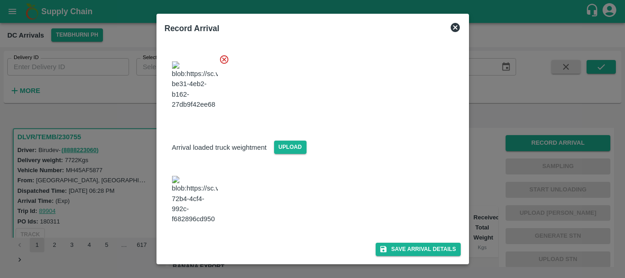
click at [204, 176] on img at bounding box center [195, 200] width 46 height 48
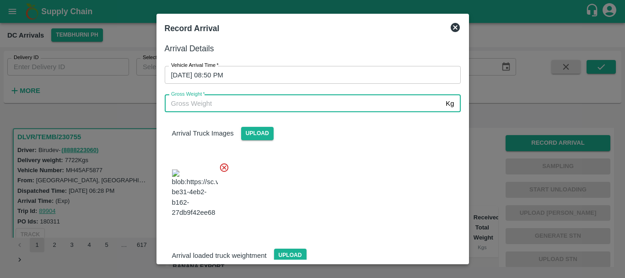
click at [247, 105] on input "Gross Weight   *" at bounding box center [304, 103] width 278 height 17
type input "13570"
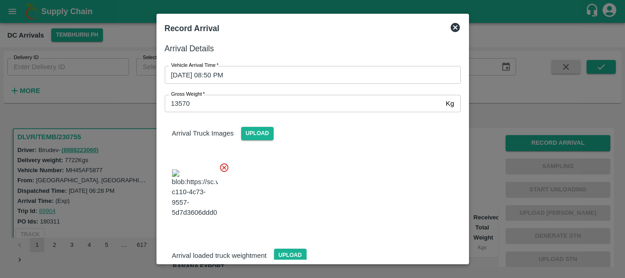
click at [358, 189] on div at bounding box center [308, 191] width 303 height 72
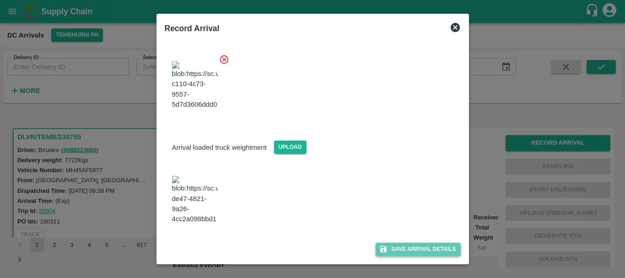
click at [405, 244] on button "Save Arrival Details" at bounding box center [418, 249] width 85 height 13
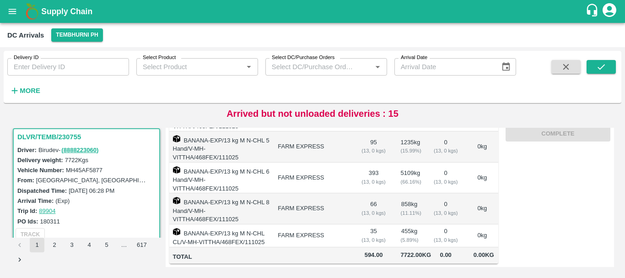
scroll to position [0, 0]
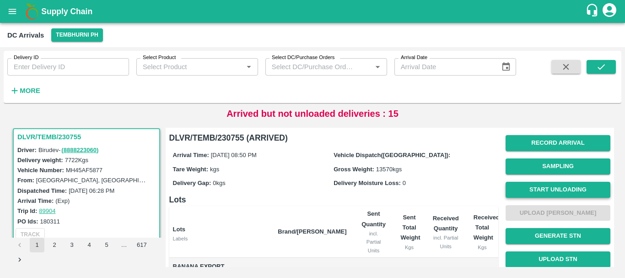
click at [540, 186] on button "Start Unloading" at bounding box center [558, 190] width 105 height 16
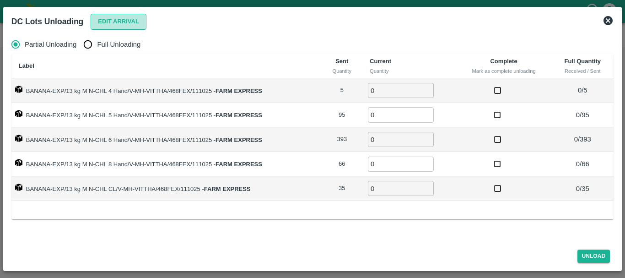
click at [109, 24] on button "Edit Arrival" at bounding box center [119, 22] width 56 height 16
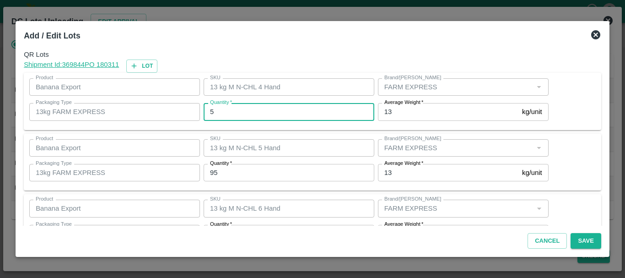
click at [237, 110] on input "5" at bounding box center [289, 111] width 171 height 17
click at [220, 177] on input "95" at bounding box center [289, 172] width 171 height 17
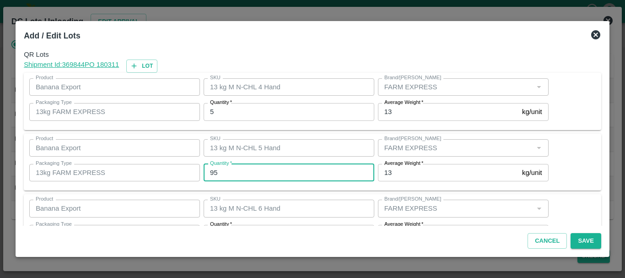
type input "9"
type input "102"
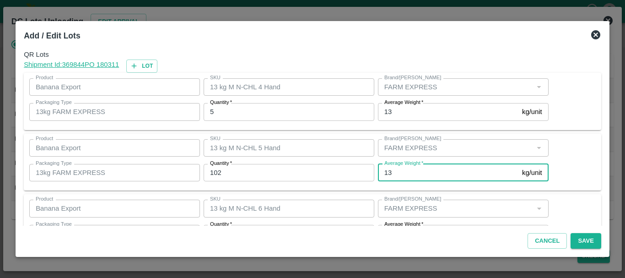
scroll to position [16, 0]
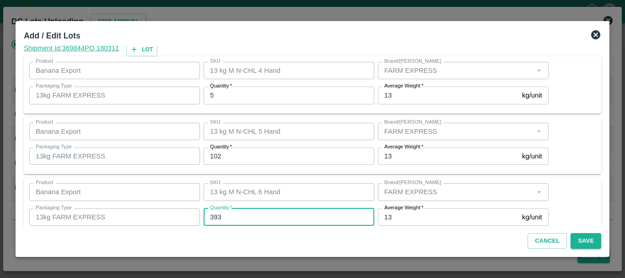
click at [232, 216] on input "393" at bounding box center [289, 216] width 171 height 17
type input "386"
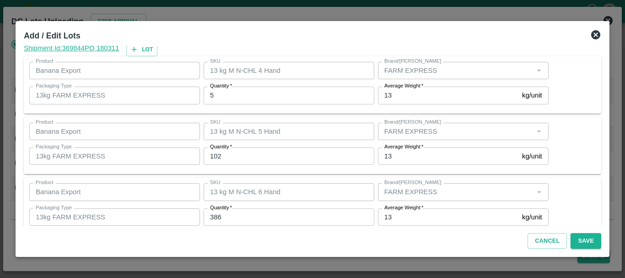
scroll to position [155, 0]
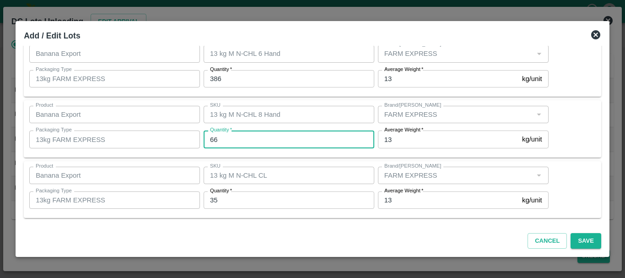
type input "5"
type input "67"
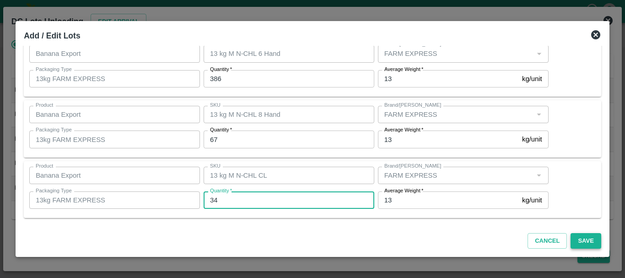
type input "34"
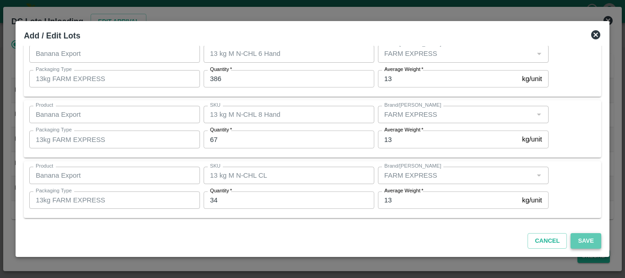
click at [584, 243] on button "Save" at bounding box center [586, 241] width 30 height 16
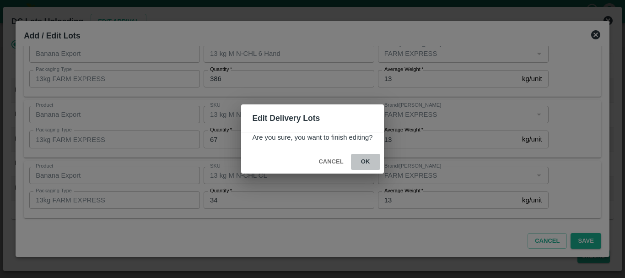
click at [363, 159] on button "ok" at bounding box center [365, 162] width 29 height 16
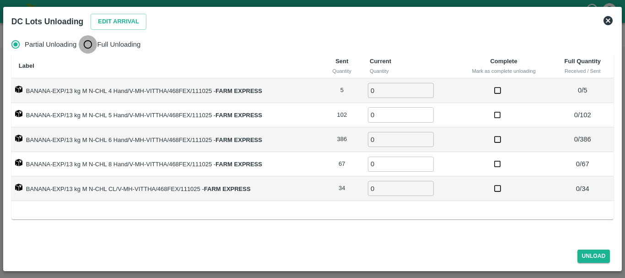
click at [91, 49] on input "Full Unloading" at bounding box center [88, 44] width 18 height 18
radio input "true"
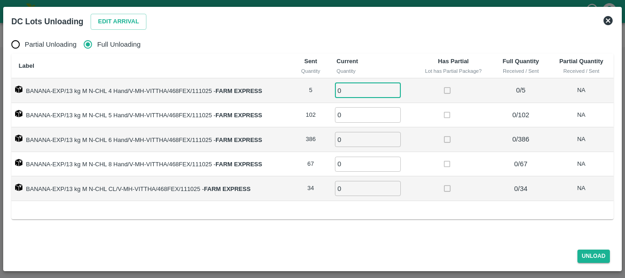
click at [346, 90] on input "0" at bounding box center [368, 90] width 66 height 15
type input "05"
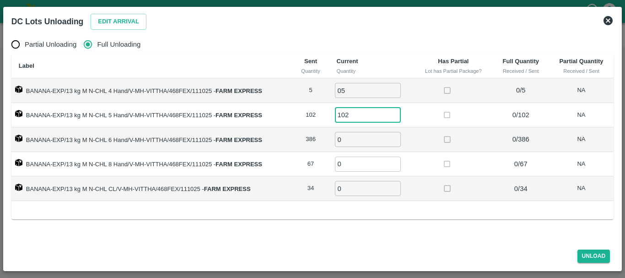
type input "102"
type input "386"
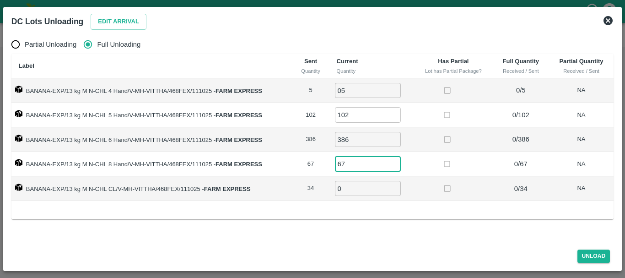
type input "67"
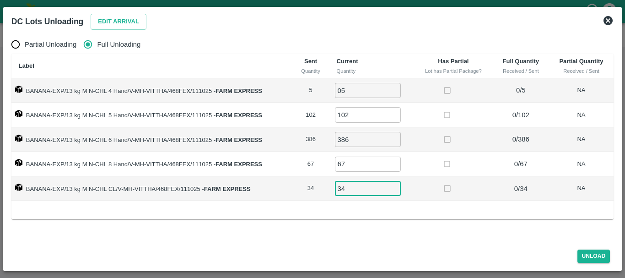
type input "34"
click at [425, 153] on td at bounding box center [453, 164] width 79 height 25
click at [585, 254] on button "Unload" at bounding box center [594, 255] width 33 height 13
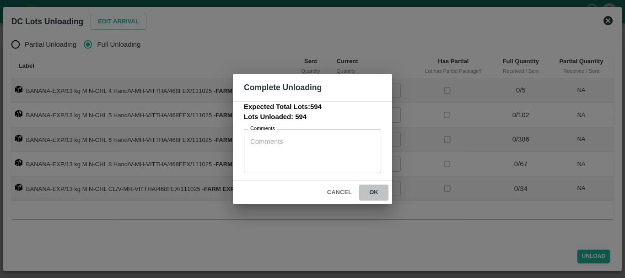
click at [377, 193] on button "ok" at bounding box center [373, 192] width 29 height 16
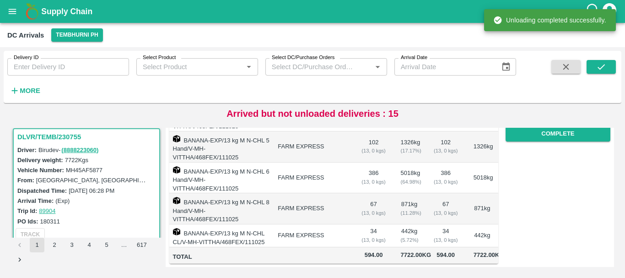
scroll to position [0, 0]
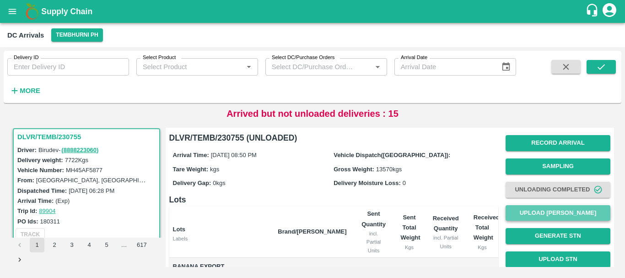
click at [545, 211] on button "Upload [PERSON_NAME]" at bounding box center [558, 213] width 105 height 16
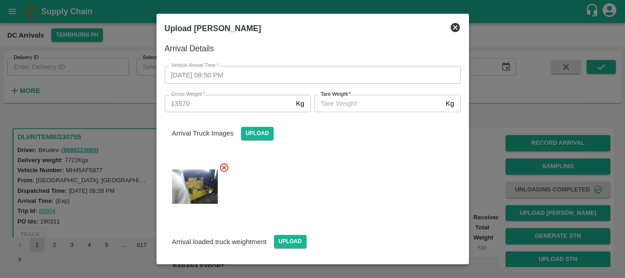
click at [350, 108] on input "[PERSON_NAME]   *" at bounding box center [378, 103] width 128 height 17
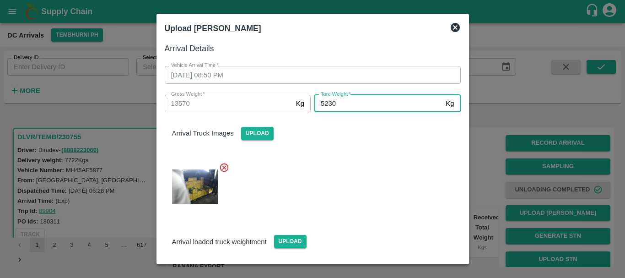
type input "5230"
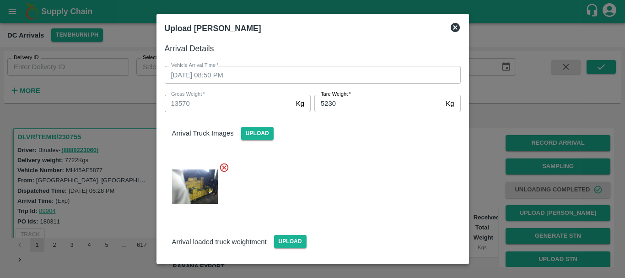
click at [346, 153] on div "Arrival Truck Images Upload" at bounding box center [308, 162] width 303 height 115
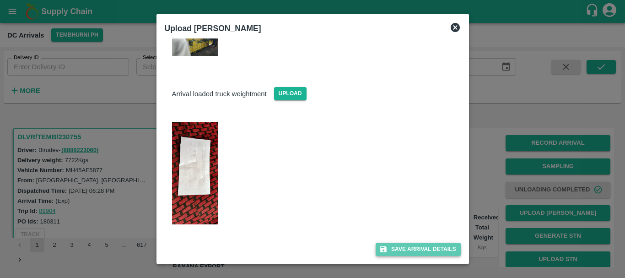
click at [398, 245] on button "Save Arrival Details" at bounding box center [418, 249] width 85 height 13
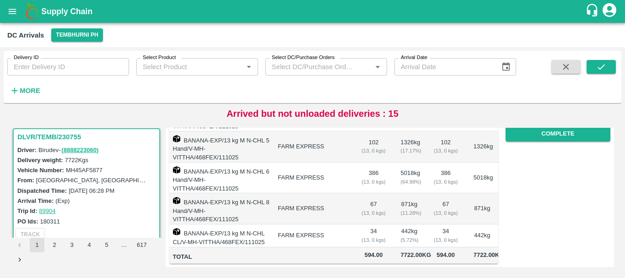
scroll to position [0, 0]
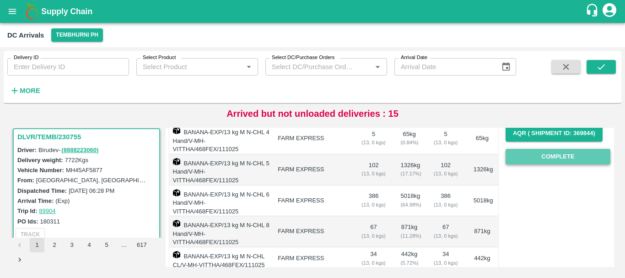
click at [544, 155] on button "Complete" at bounding box center [558, 157] width 105 height 16
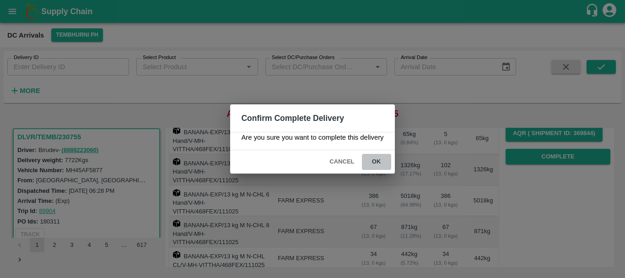
click at [382, 160] on button "ok" at bounding box center [376, 162] width 29 height 16
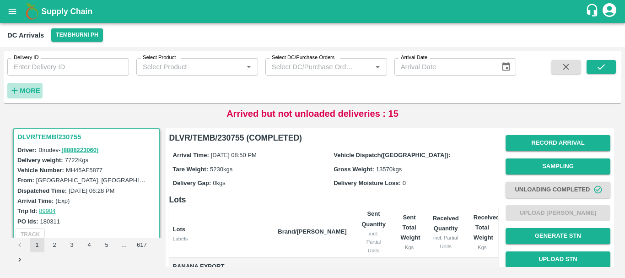
click at [26, 91] on strong "More" at bounding box center [30, 90] width 21 height 7
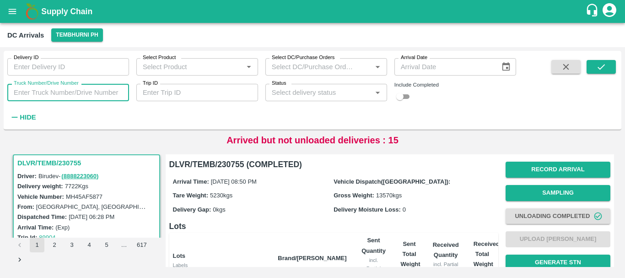
click at [77, 91] on input "Truck Number/Drive Number" at bounding box center [68, 92] width 122 height 17
type input "1"
type input "1104"
click at [607, 73] on button "submit" at bounding box center [601, 67] width 29 height 14
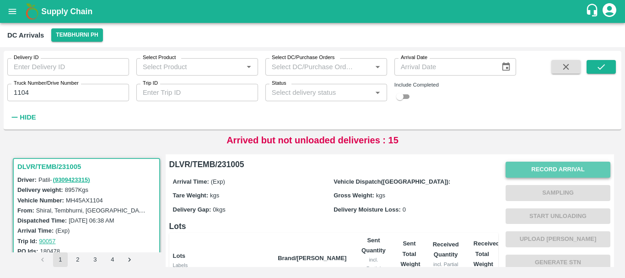
click at [517, 167] on button "Record Arrival" at bounding box center [558, 170] width 105 height 16
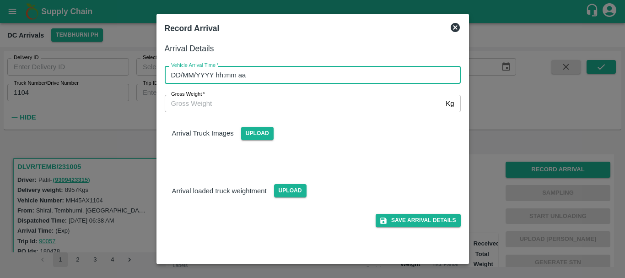
type input "DD/MM/YYYY hh:mm aa"
click at [329, 76] on input "DD/MM/YYYY hh:mm aa" at bounding box center [310, 74] width 290 height 17
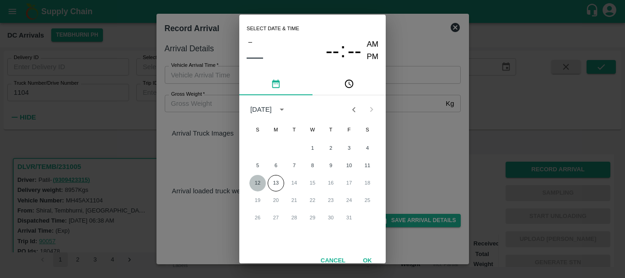
click at [259, 181] on button "12" at bounding box center [257, 183] width 16 height 16
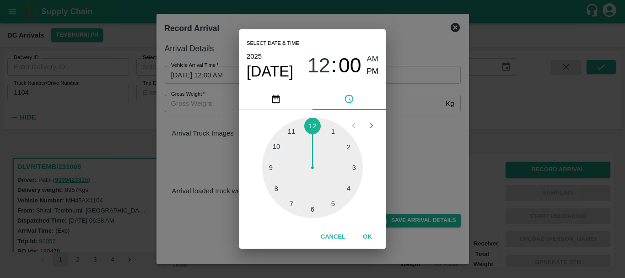
click at [312, 208] on div at bounding box center [312, 167] width 101 height 101
click at [279, 148] on div at bounding box center [312, 167] width 101 height 101
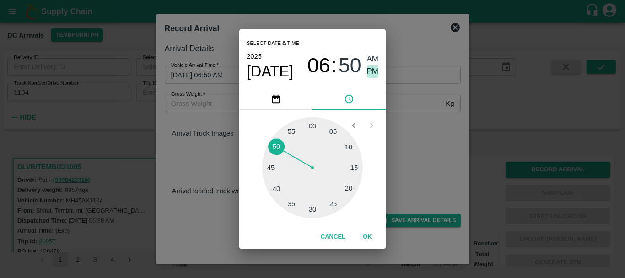
click at [368, 72] on span "PM" at bounding box center [373, 71] width 12 height 12
type input "[DATE] 06:50 PM"
click at [415, 98] on div "Select date & time [DATE] 06 : 50 AM PM 05 10 15 20 25 30 35 40 45 50 55 00 Can…" at bounding box center [312, 139] width 625 height 278
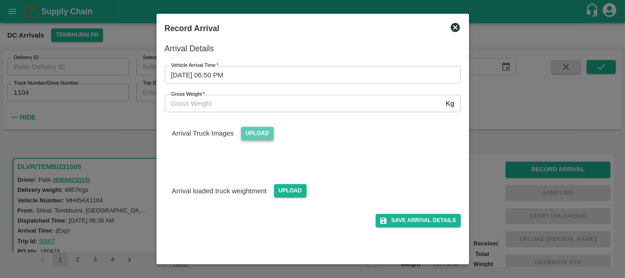
click at [259, 137] on span "Upload" at bounding box center [257, 133] width 32 height 13
click at [0, 0] on input "Upload" at bounding box center [0, 0] width 0 height 0
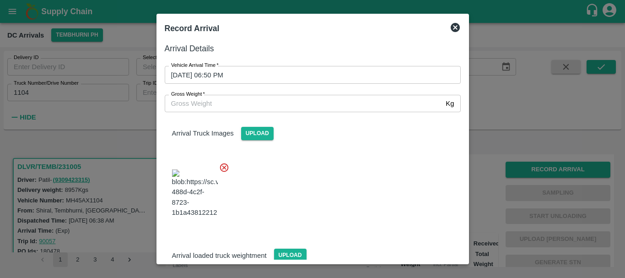
scroll to position [49, 0]
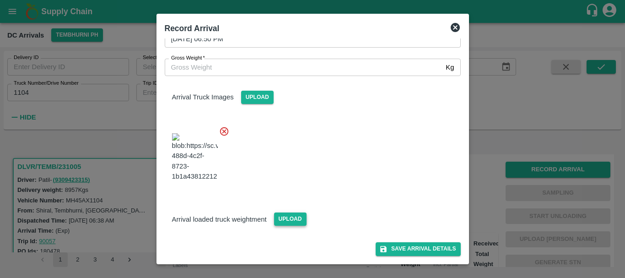
click at [286, 215] on span "Upload" at bounding box center [290, 218] width 32 height 13
click at [0, 0] on input "Upload" at bounding box center [0, 0] width 0 height 0
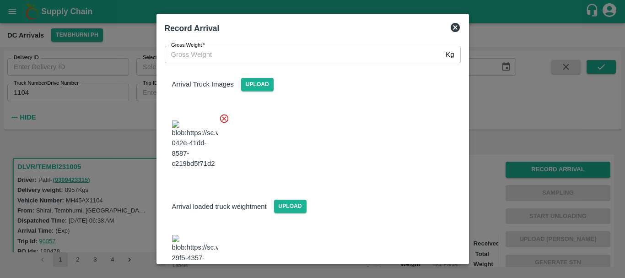
scroll to position [95, 0]
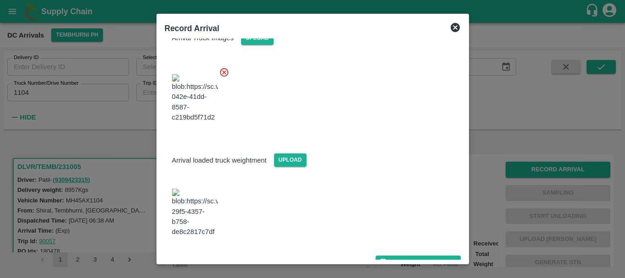
click at [211, 212] on img at bounding box center [195, 213] width 46 height 48
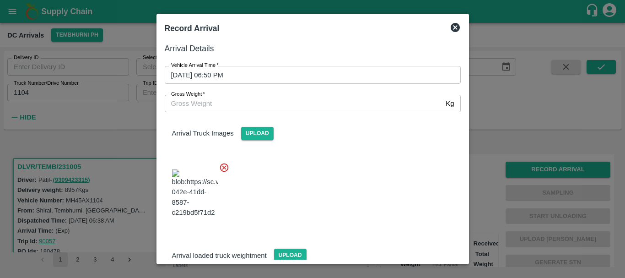
click at [259, 104] on input "Gross Weight   *" at bounding box center [304, 103] width 278 height 17
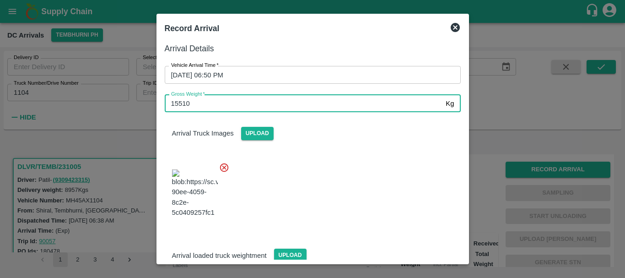
type input "15510"
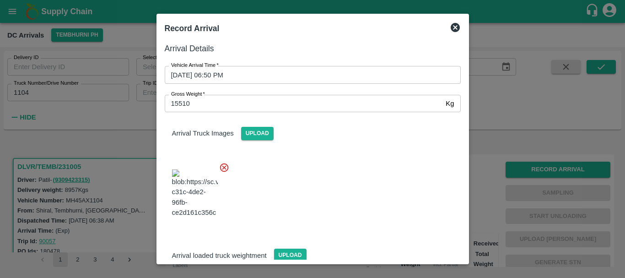
click at [372, 196] on div at bounding box center [308, 191] width 303 height 72
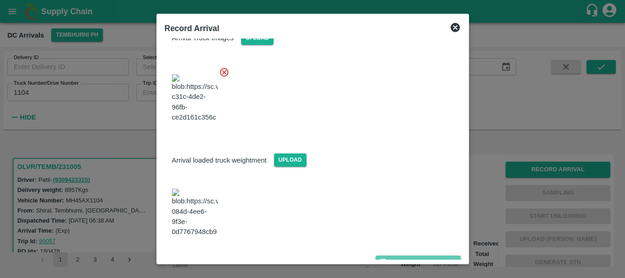
click at [404, 255] on button "Save Arrival Details" at bounding box center [418, 261] width 85 height 13
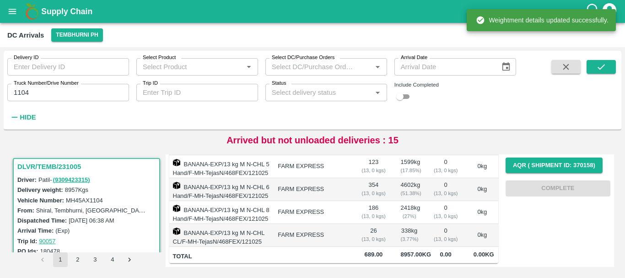
scroll to position [0, 0]
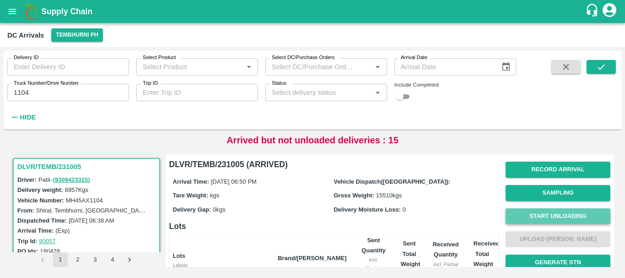
click at [526, 221] on button "Start Unloading" at bounding box center [558, 216] width 105 height 16
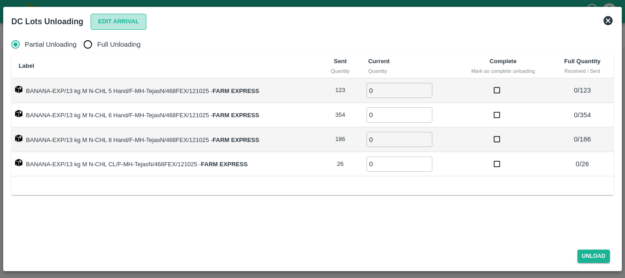
click at [119, 24] on button "Edit Arrival" at bounding box center [119, 22] width 56 height 16
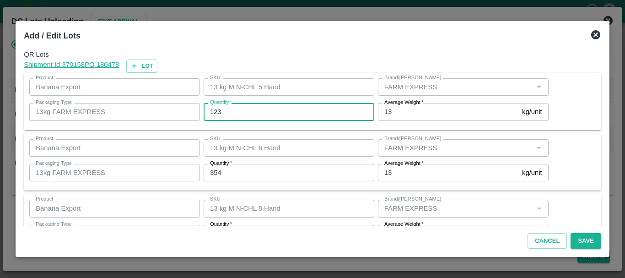
click at [238, 109] on input "123" at bounding box center [289, 111] width 171 height 17
type input "124"
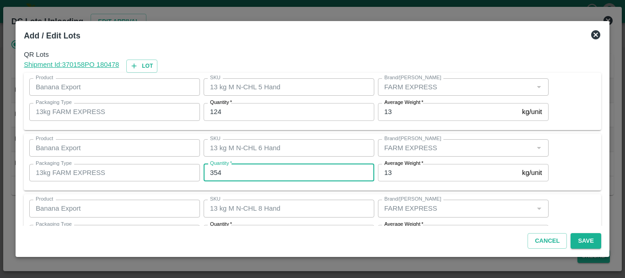
click at [244, 169] on input "354" at bounding box center [289, 172] width 171 height 17
type input "352"
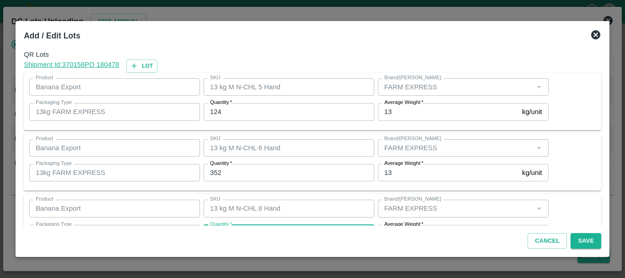
scroll to position [16, 0]
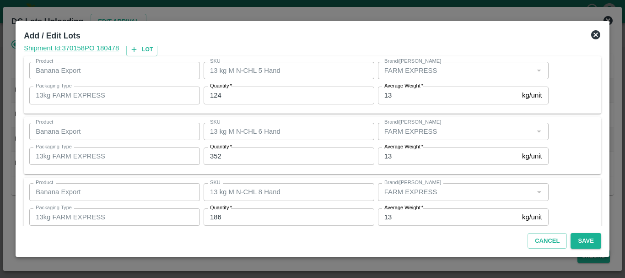
click at [241, 211] on input "186" at bounding box center [289, 216] width 171 height 17
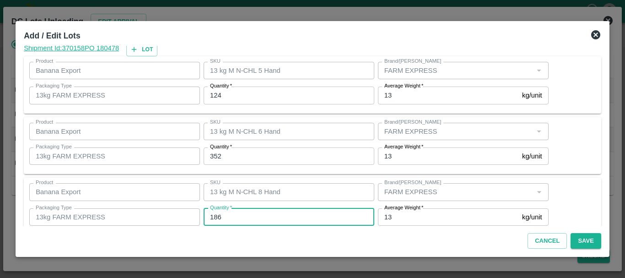
click at [241, 211] on input "186" at bounding box center [289, 216] width 171 height 17
type input "187"
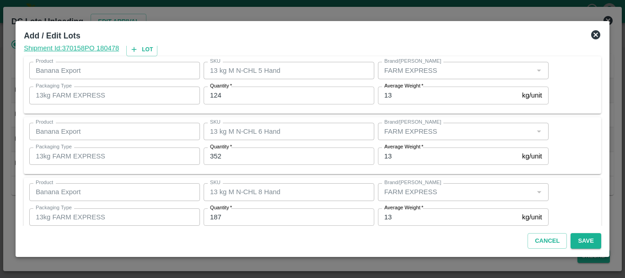
scroll to position [94, 0]
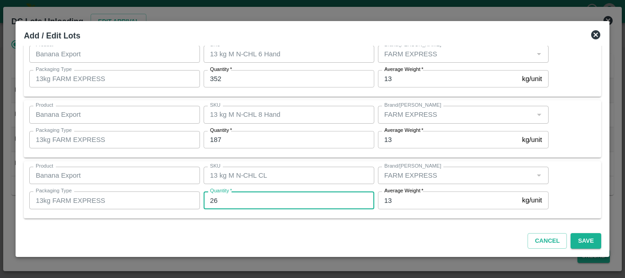
click at [250, 195] on input "26" at bounding box center [289, 199] width 171 height 17
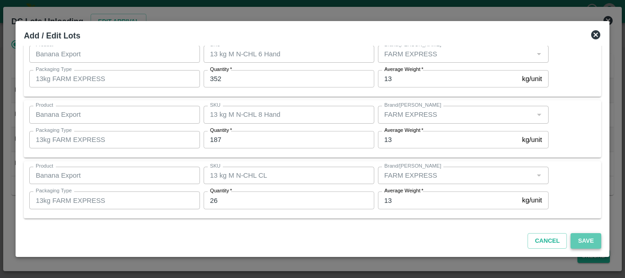
click at [574, 238] on button "Save" at bounding box center [586, 241] width 30 height 16
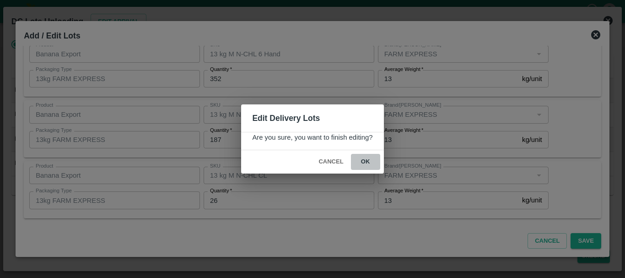
click at [362, 161] on button "ok" at bounding box center [365, 162] width 29 height 16
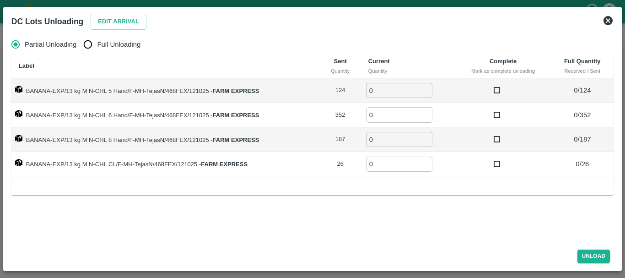
click at [87, 39] on input "Full Unloading" at bounding box center [88, 44] width 18 height 18
radio input "true"
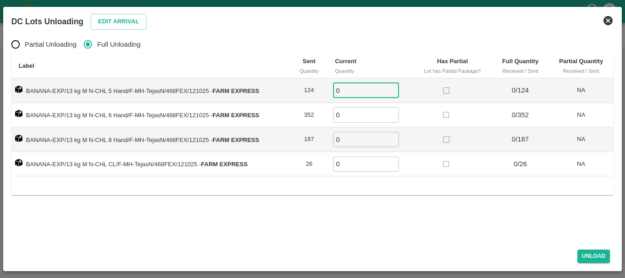
click at [356, 87] on input "0" at bounding box center [366, 90] width 66 height 15
type input "0124"
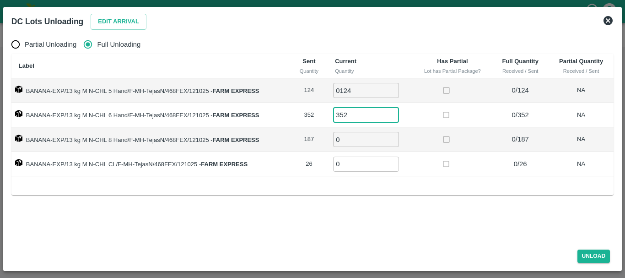
type input "352"
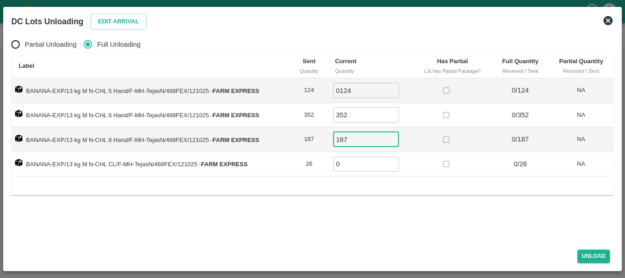
type input "187"
type input "26"
click at [596, 253] on button "Unload" at bounding box center [594, 255] width 33 height 13
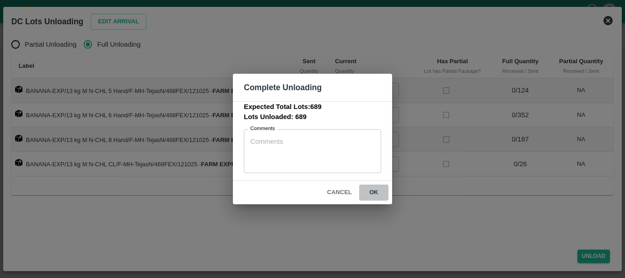
click at [375, 191] on button "ok" at bounding box center [373, 192] width 29 height 16
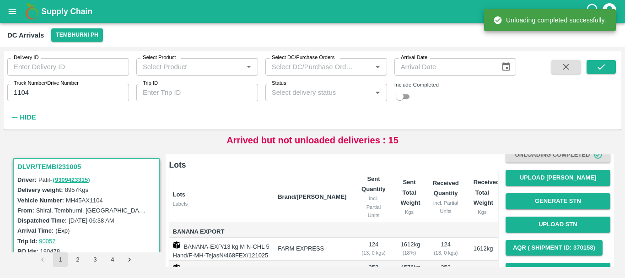
scroll to position [57, 0]
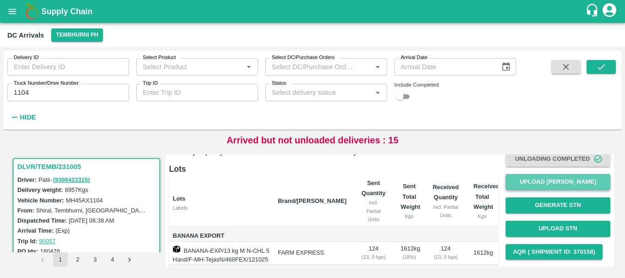
click at [545, 184] on button "Upload [PERSON_NAME]" at bounding box center [558, 182] width 105 height 16
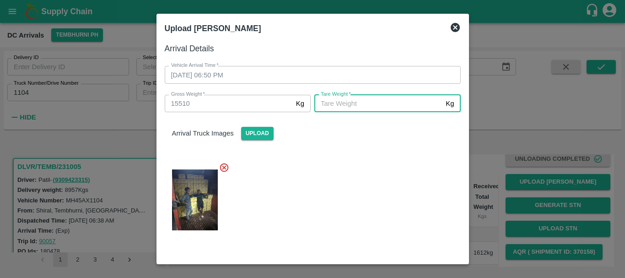
click at [374, 109] on input "[PERSON_NAME]   *" at bounding box center [378, 103] width 128 height 17
type input "5910"
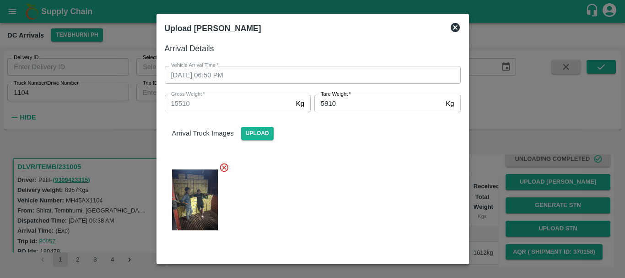
click at [365, 172] on div at bounding box center [308, 197] width 303 height 85
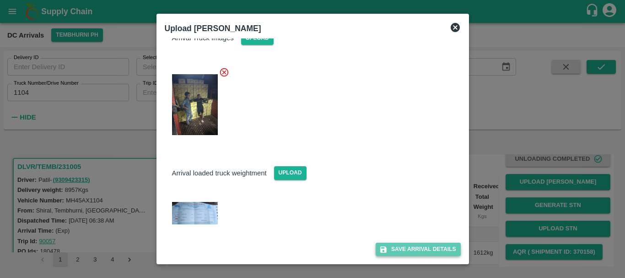
click at [405, 248] on button "Save Arrival Details" at bounding box center [418, 249] width 85 height 13
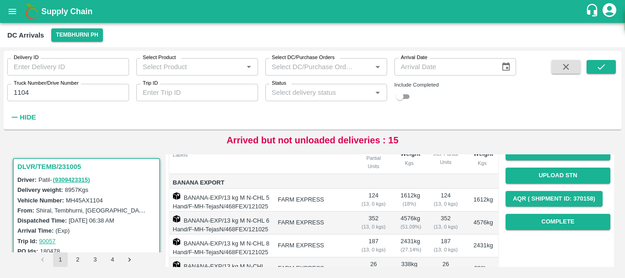
scroll to position [112, 0]
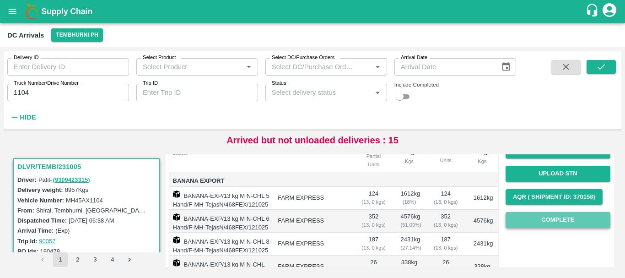
click at [572, 217] on button "Complete" at bounding box center [558, 220] width 105 height 16
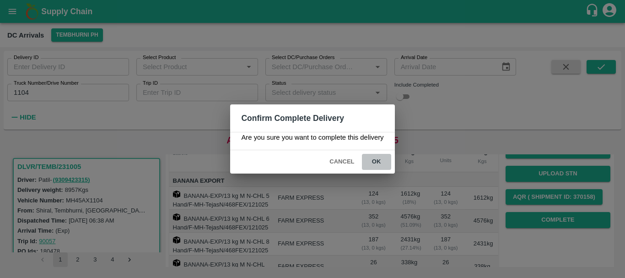
click at [376, 159] on button "ok" at bounding box center [376, 162] width 29 height 16
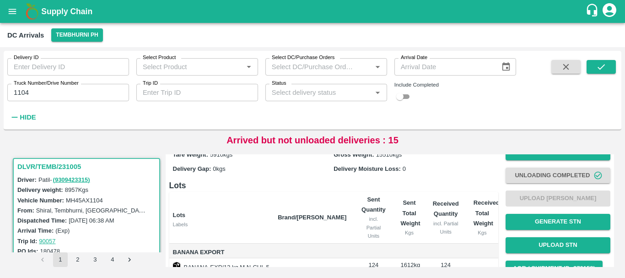
scroll to position [0, 0]
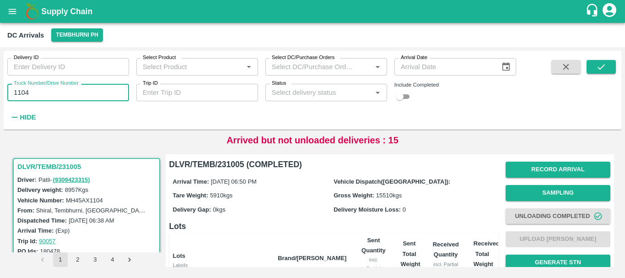
click at [79, 89] on input "1104" at bounding box center [68, 92] width 122 height 17
click at [83, 94] on input "1104" at bounding box center [68, 92] width 122 height 17
type input "1"
type input "3780"
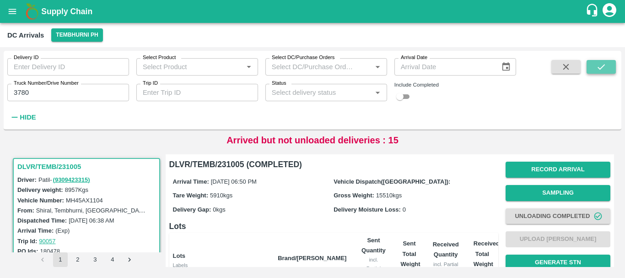
click at [597, 72] on button "submit" at bounding box center [601, 67] width 29 height 14
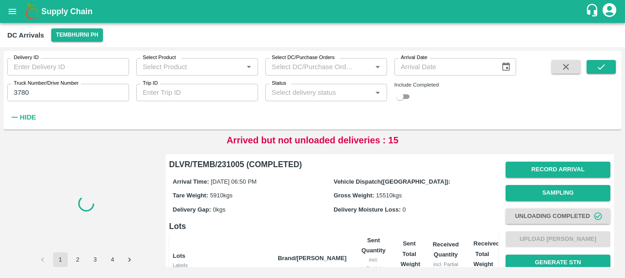
scroll to position [185, 0]
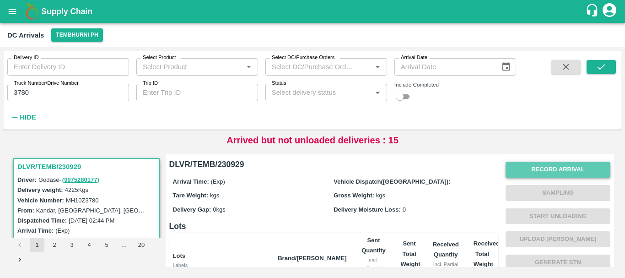
click at [524, 166] on button "Record Arrival" at bounding box center [558, 170] width 105 height 16
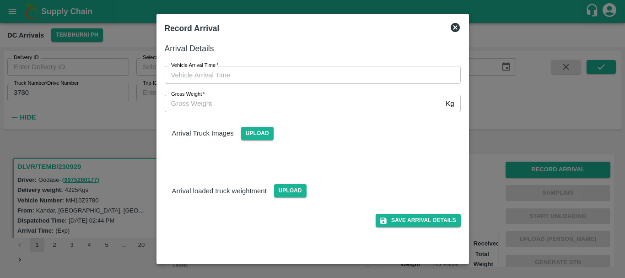
type input "DD/MM/YYYY hh:mm aa"
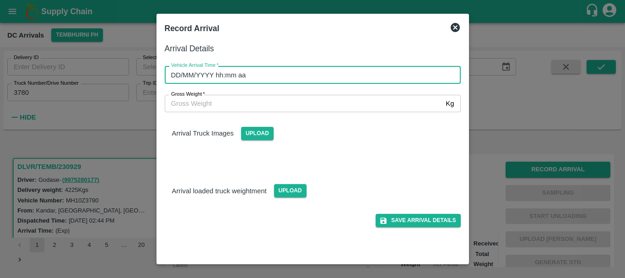
click at [342, 70] on input "DD/MM/YYYY hh:mm aa" at bounding box center [310, 74] width 290 height 17
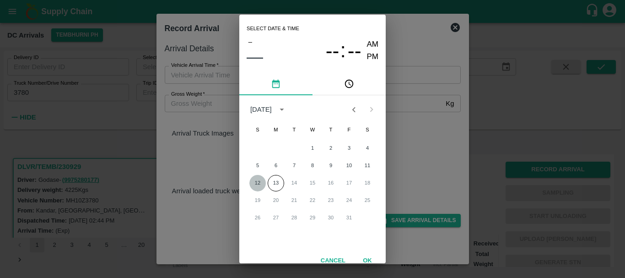
click at [258, 186] on button "12" at bounding box center [257, 183] width 16 height 16
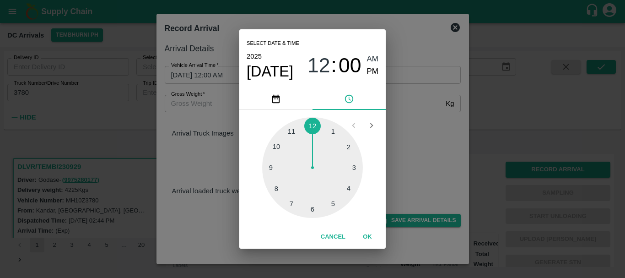
click at [355, 165] on div at bounding box center [312, 167] width 101 height 101
click at [346, 147] on div at bounding box center [312, 167] width 101 height 101
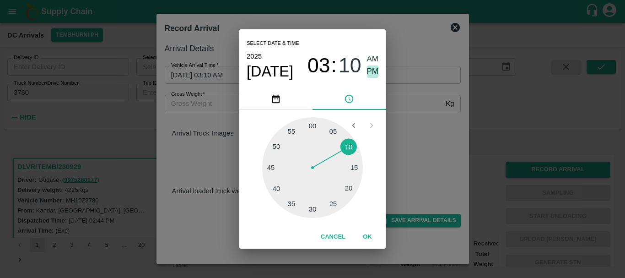
click at [371, 68] on span "PM" at bounding box center [373, 71] width 12 height 12
type input "[DATE] 03:10 PM"
click at [427, 132] on div "Select date & time [DATE] 03 : 10 AM PM 05 10 15 20 25 30 35 40 45 50 55 00 Can…" at bounding box center [312, 139] width 625 height 278
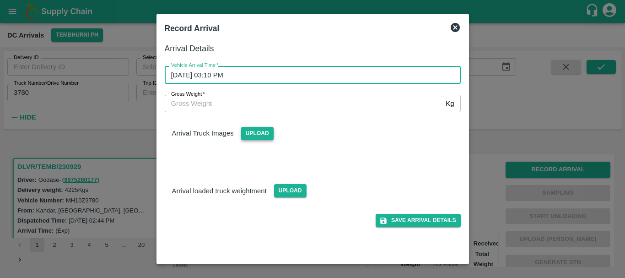
click at [264, 134] on span "Upload" at bounding box center [257, 133] width 32 height 13
click at [0, 0] on input "Upload" at bounding box center [0, 0] width 0 height 0
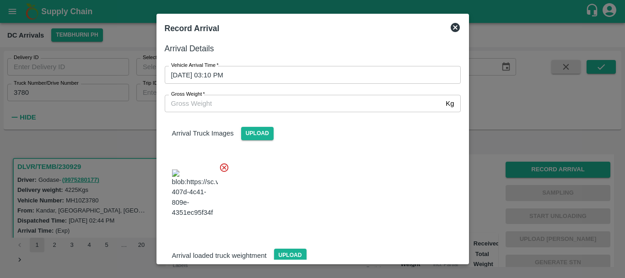
scroll to position [69, 0]
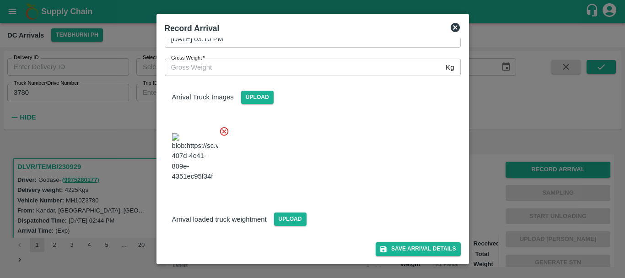
click at [257, 83] on div "Upload" at bounding box center [254, 93] width 40 height 21
click at [257, 91] on span "Upload" at bounding box center [257, 97] width 32 height 13
click at [0, 0] on input "Upload" at bounding box center [0, 0] width 0 height 0
click at [294, 215] on span "Upload" at bounding box center [290, 218] width 32 height 13
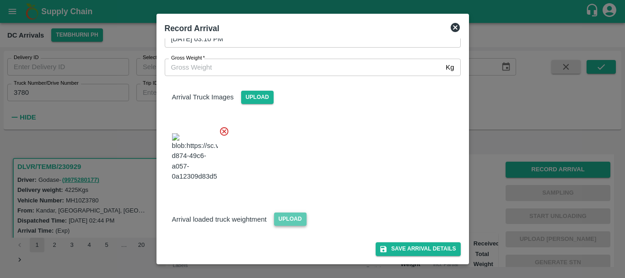
click at [0, 0] on input "Upload" at bounding box center [0, 0] width 0 height 0
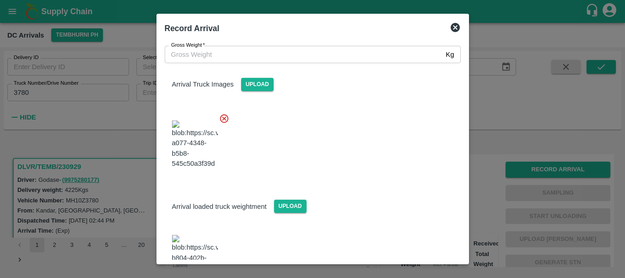
scroll to position [86, 0]
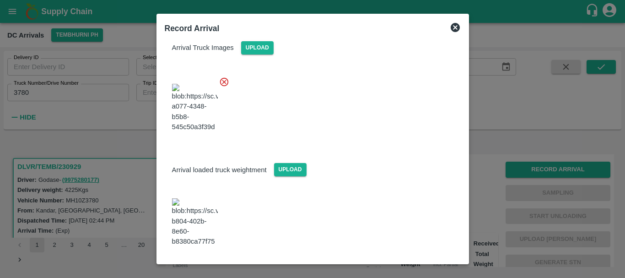
click at [209, 211] on span at bounding box center [194, 221] width 53 height 55
click at [194, 214] on img at bounding box center [195, 222] width 46 height 48
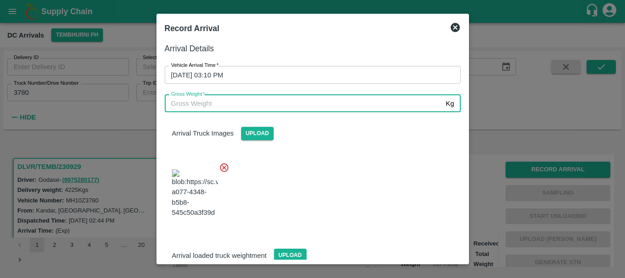
click at [291, 105] on input "Gross Weight   *" at bounding box center [304, 103] width 278 height 17
type input "9940"
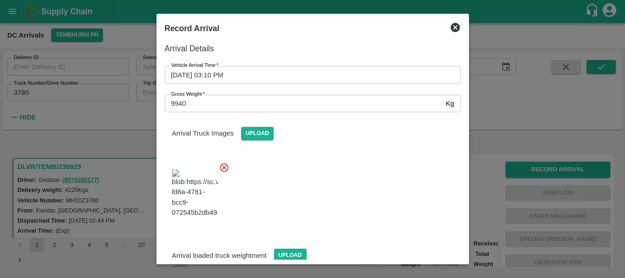
click at [361, 191] on div at bounding box center [308, 191] width 303 height 72
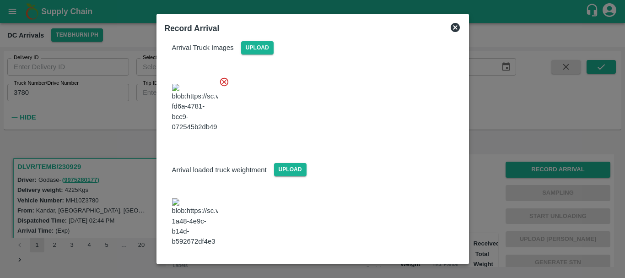
click at [394, 265] on button "Save Arrival Details" at bounding box center [418, 271] width 85 height 13
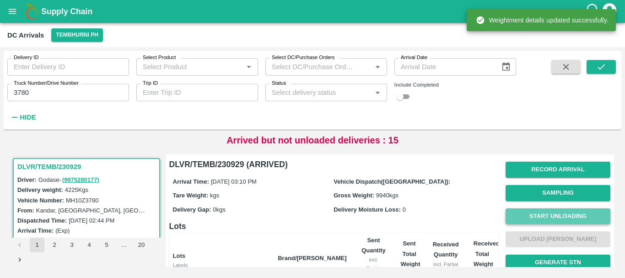
click at [513, 210] on button "Start Unloading" at bounding box center [558, 216] width 105 height 16
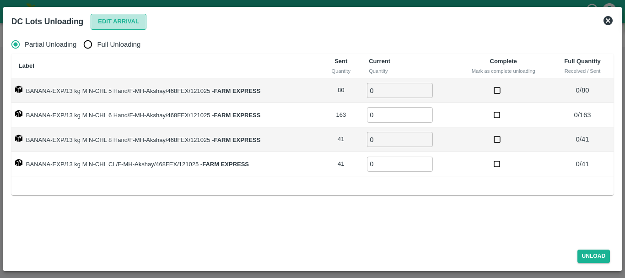
click at [113, 21] on button "Edit Arrival" at bounding box center [119, 22] width 56 height 16
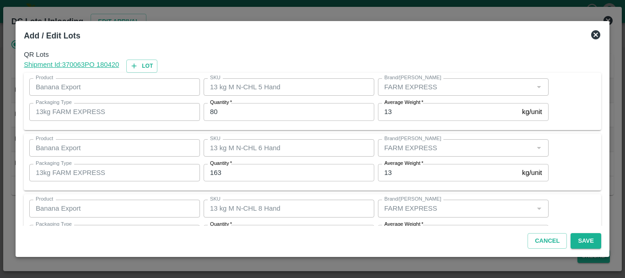
click at [225, 115] on input "80" at bounding box center [289, 111] width 171 height 17
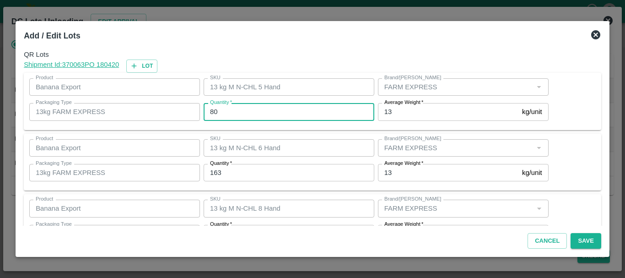
click at [265, 109] on input "80" at bounding box center [289, 111] width 171 height 17
type input "8"
type input "71"
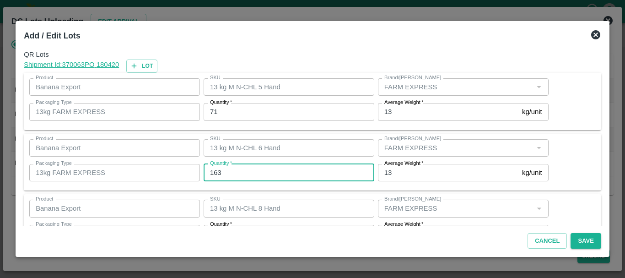
click at [246, 170] on input "163" at bounding box center [289, 172] width 171 height 17
type input "164"
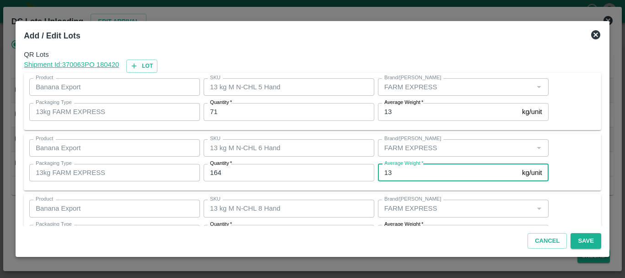
scroll to position [16, 0]
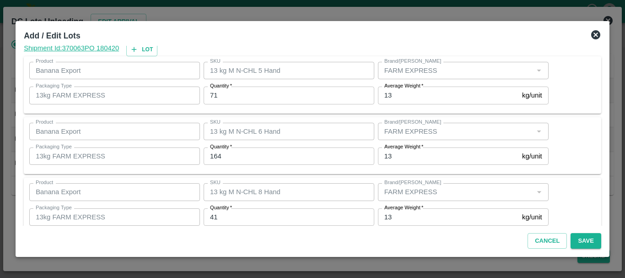
click at [244, 214] on input "41" at bounding box center [289, 216] width 171 height 17
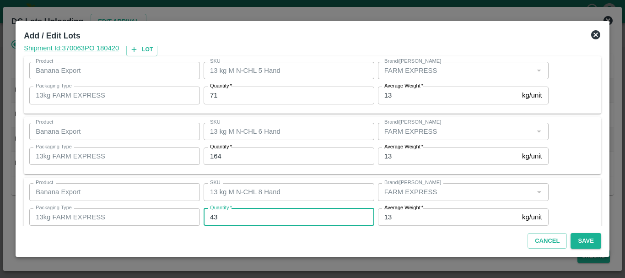
type input "43"
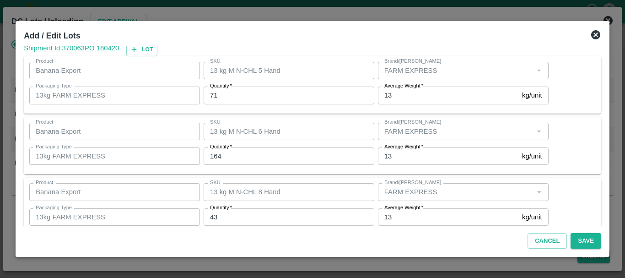
scroll to position [94, 0]
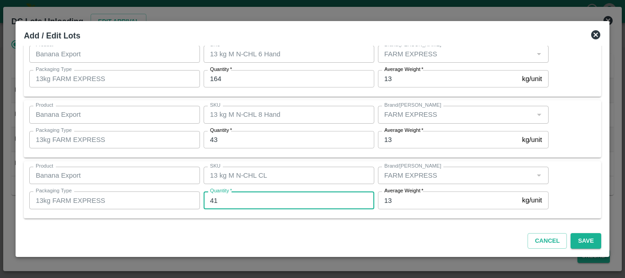
click at [235, 201] on input "41" at bounding box center [289, 199] width 171 height 17
type input "42"
click at [286, 152] on div "Product Banana Export Product SKU 13 kg M N-CHL 8 Hand SKU Brand/Marka Brand/Ma…" at bounding box center [313, 128] width 578 height 57
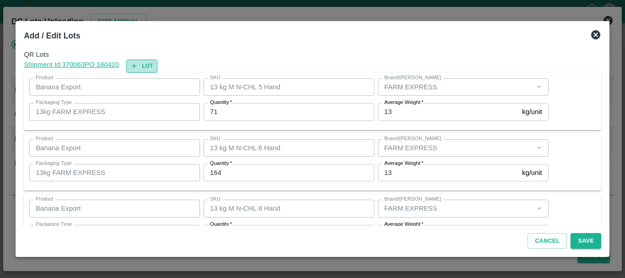
click at [151, 63] on button "Lot" at bounding box center [141, 65] width 31 height 13
type input "13 kg M N-CHL 5 Hand"
type input "71"
type input "13 kg M N-CHL 6 Hand"
type input "164"
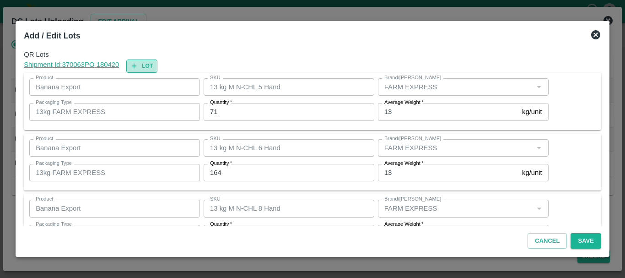
type input "13 kg M N-CHL 8 Hand"
type input "43"
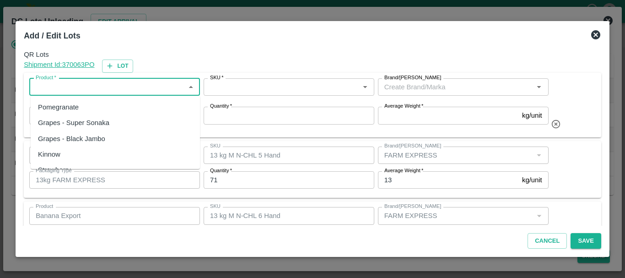
click at [99, 84] on input "Product   *" at bounding box center [107, 87] width 150 height 12
click at [104, 108] on div "Banana Export" at bounding box center [115, 107] width 169 height 16
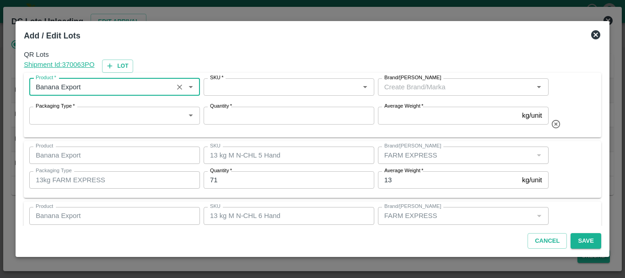
type input "Banana Export"
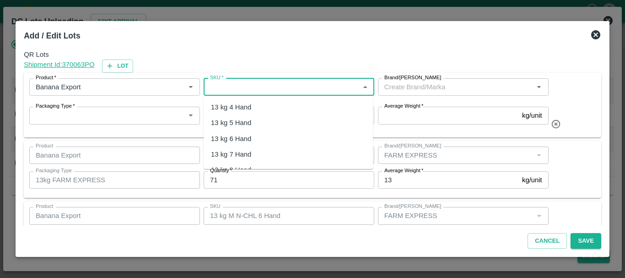
click at [226, 86] on input "SKU   *" at bounding box center [281, 87] width 150 height 12
click at [244, 108] on div "13 kg M N-CHL 4 Hand" at bounding box center [246, 107] width 70 height 10
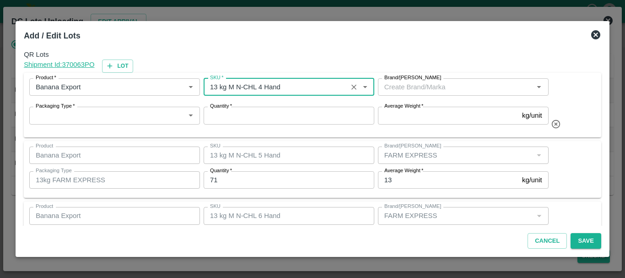
type input "13 kg M N-CHL 4 Hand"
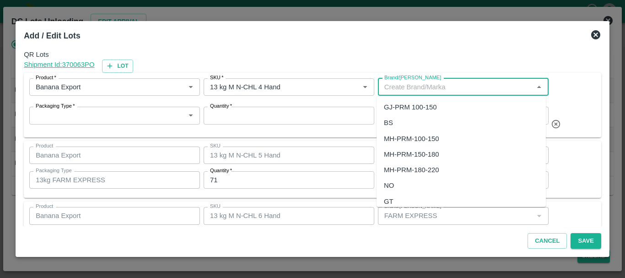
click at [388, 83] on input "Brand/[PERSON_NAME]" at bounding box center [456, 87] width 150 height 12
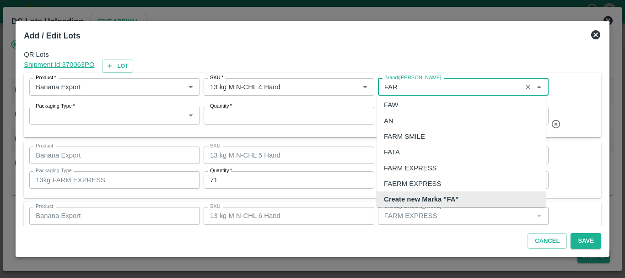
scroll to position [6, 0]
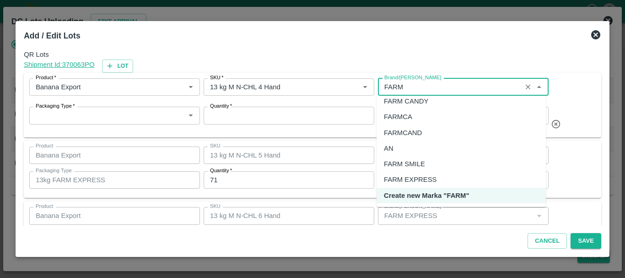
click at [406, 177] on div "FARM EXPRESS" at bounding box center [410, 179] width 53 height 10
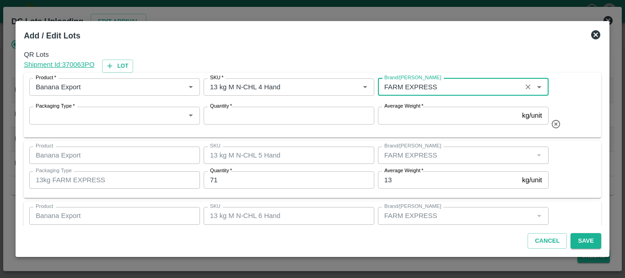
type input "FARM EXPRESS"
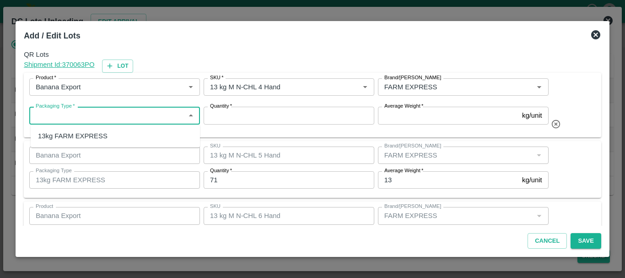
click at [83, 114] on input "Packaging Type   *" at bounding box center [107, 115] width 150 height 12
click at [85, 134] on div "13kg FARM EXPRESS" at bounding box center [73, 136] width 70 height 10
type input "13kg FARM EXPRESS"
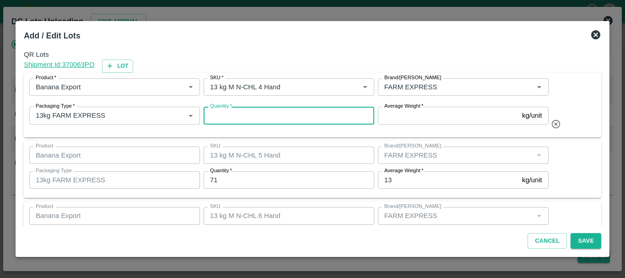
click at [227, 119] on input "Quantity   *" at bounding box center [289, 115] width 171 height 17
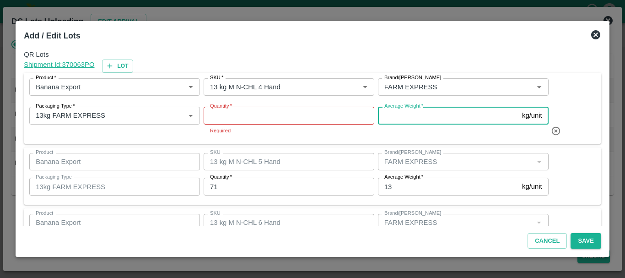
click at [386, 120] on input "Average Weight   *" at bounding box center [448, 115] width 140 height 17
type input "13"
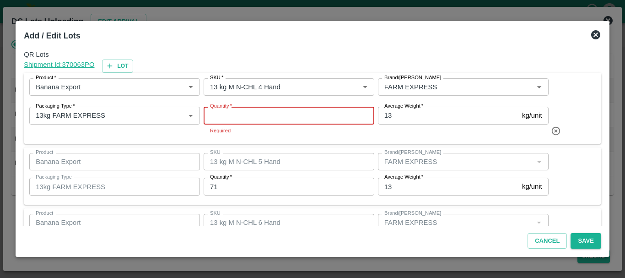
click at [338, 117] on input "Quantity   *" at bounding box center [289, 115] width 171 height 17
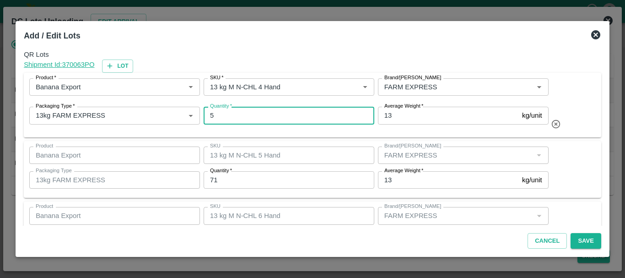
type input "5"
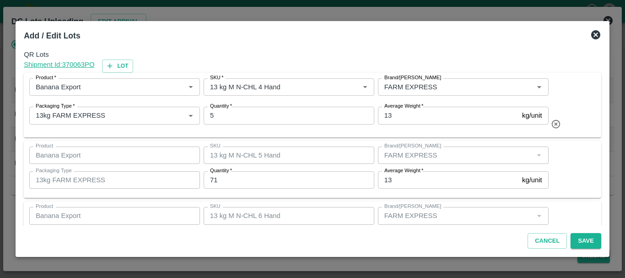
click at [433, 132] on div "Product   * Product   * SKU   * SKU   * Brand/Marka Brand/Marka Packaging Type …" at bounding box center [313, 105] width 578 height 65
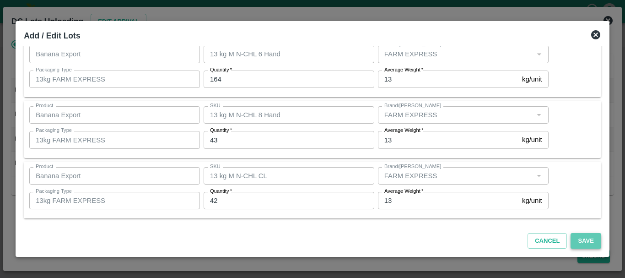
click at [583, 234] on button "Save" at bounding box center [586, 241] width 30 height 16
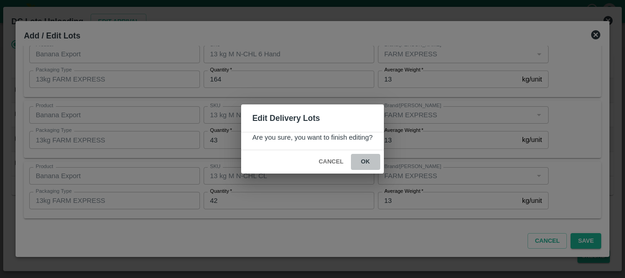
click at [370, 162] on button "ok" at bounding box center [365, 162] width 29 height 16
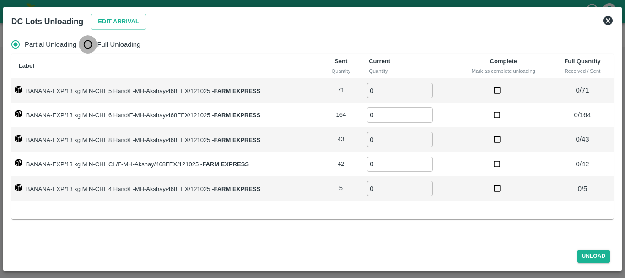
click at [86, 44] on input "Full Unloading" at bounding box center [88, 44] width 18 height 18
radio input "true"
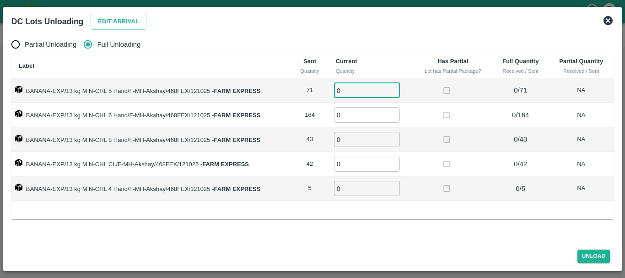
click at [363, 90] on input "0" at bounding box center [367, 90] width 66 height 15
type input "071"
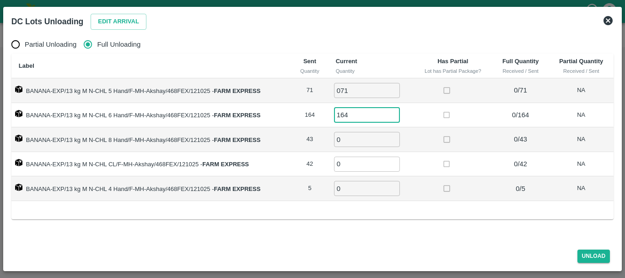
type input "164"
type input "3"
type input "43"
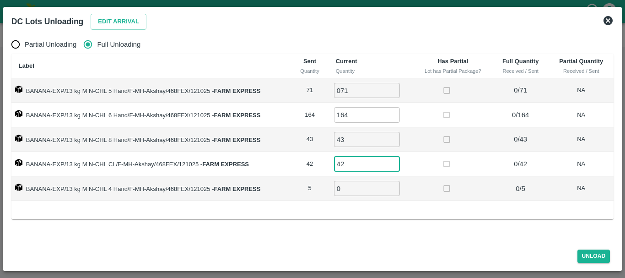
type input "42"
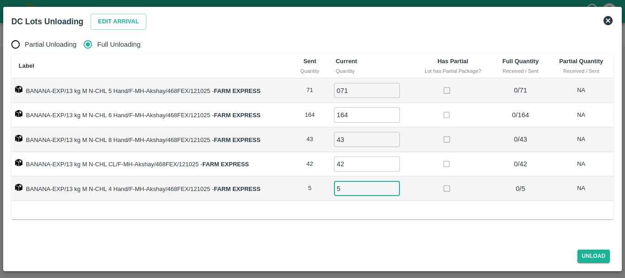
type input "5"
click at [426, 154] on td at bounding box center [453, 164] width 79 height 25
click at [585, 252] on button "Unload" at bounding box center [594, 255] width 33 height 13
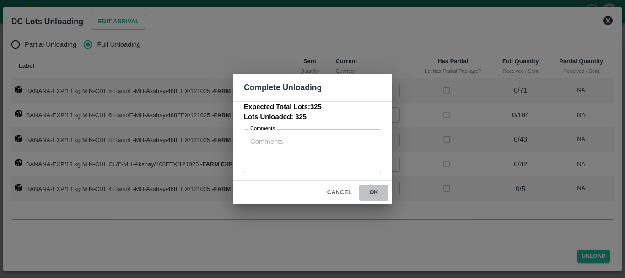
click at [375, 194] on button "ok" at bounding box center [373, 192] width 29 height 16
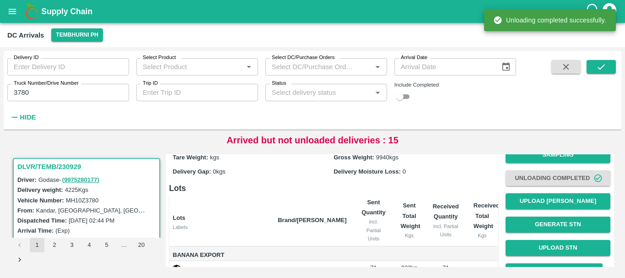
scroll to position [0, 0]
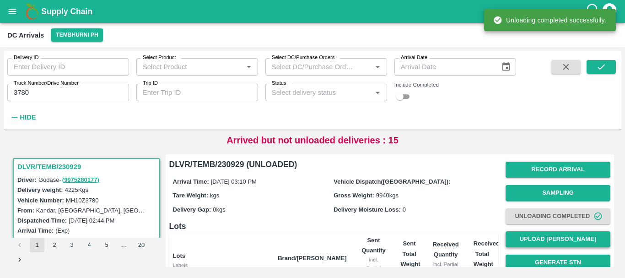
click at [533, 239] on button "Upload [PERSON_NAME]" at bounding box center [558, 239] width 105 height 16
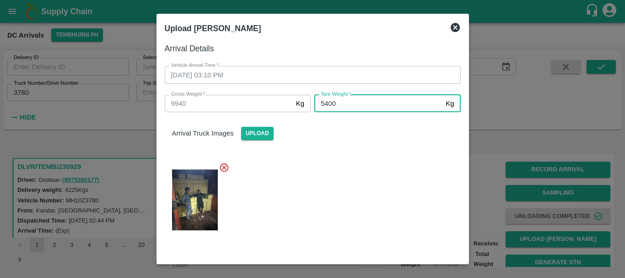
type input "5400"
click at [358, 193] on div at bounding box center [308, 197] width 303 height 85
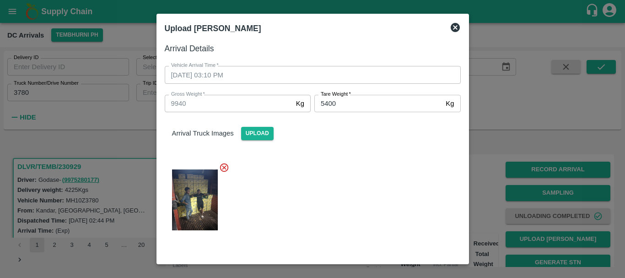
scroll to position [86, 0]
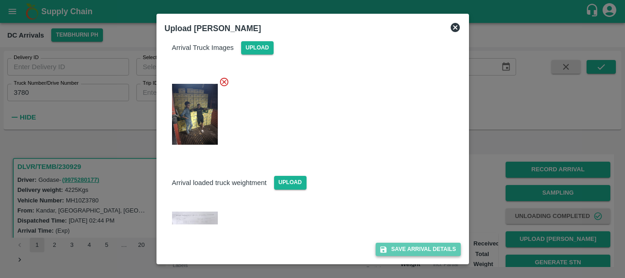
click at [394, 245] on button "Save Arrival Details" at bounding box center [418, 249] width 85 height 13
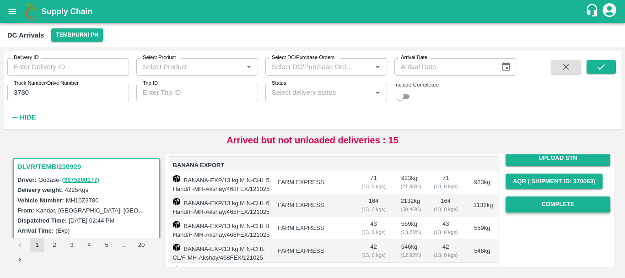
scroll to position [126, 0]
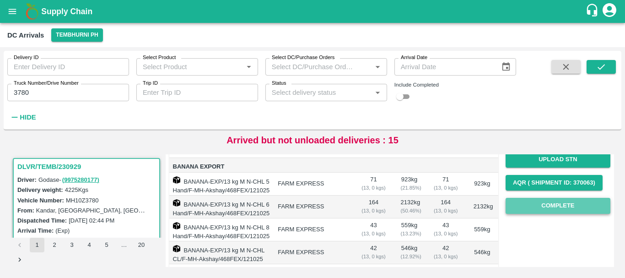
click at [537, 211] on button "Complete" at bounding box center [558, 206] width 105 height 16
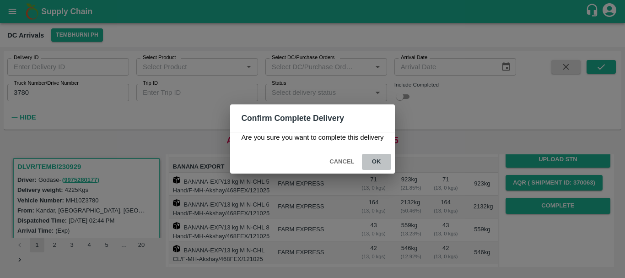
click at [376, 163] on button "ok" at bounding box center [376, 162] width 29 height 16
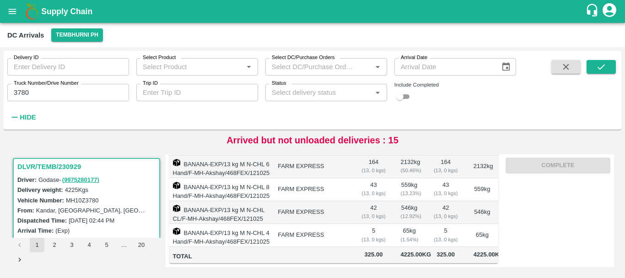
scroll to position [0, 0]
